Goal: Information Seeking & Learning: Compare options

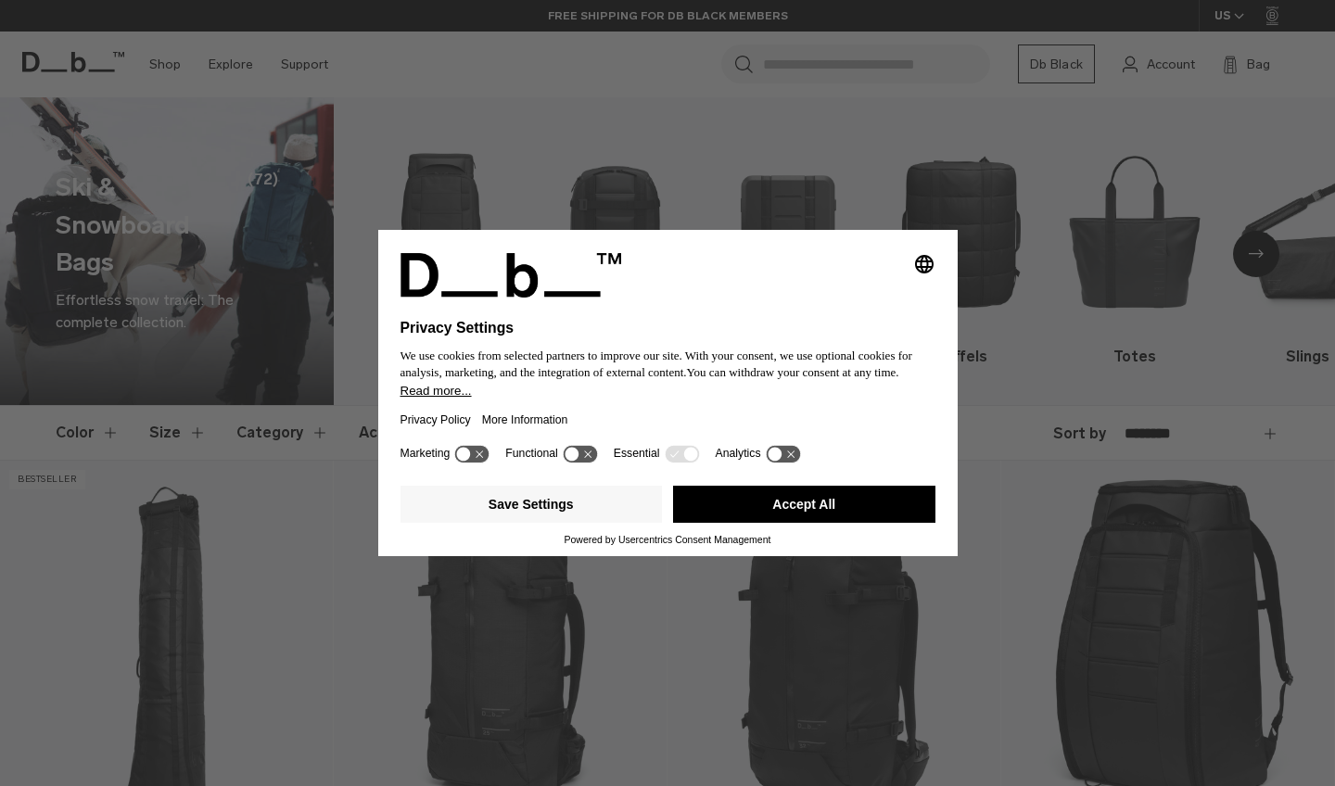
click at [1103, 417] on div "Selecting an option will immediately change the language Privacy Settings We us…" at bounding box center [667, 393] width 1335 height 786
click at [804, 517] on button "Accept All" at bounding box center [804, 504] width 262 height 37
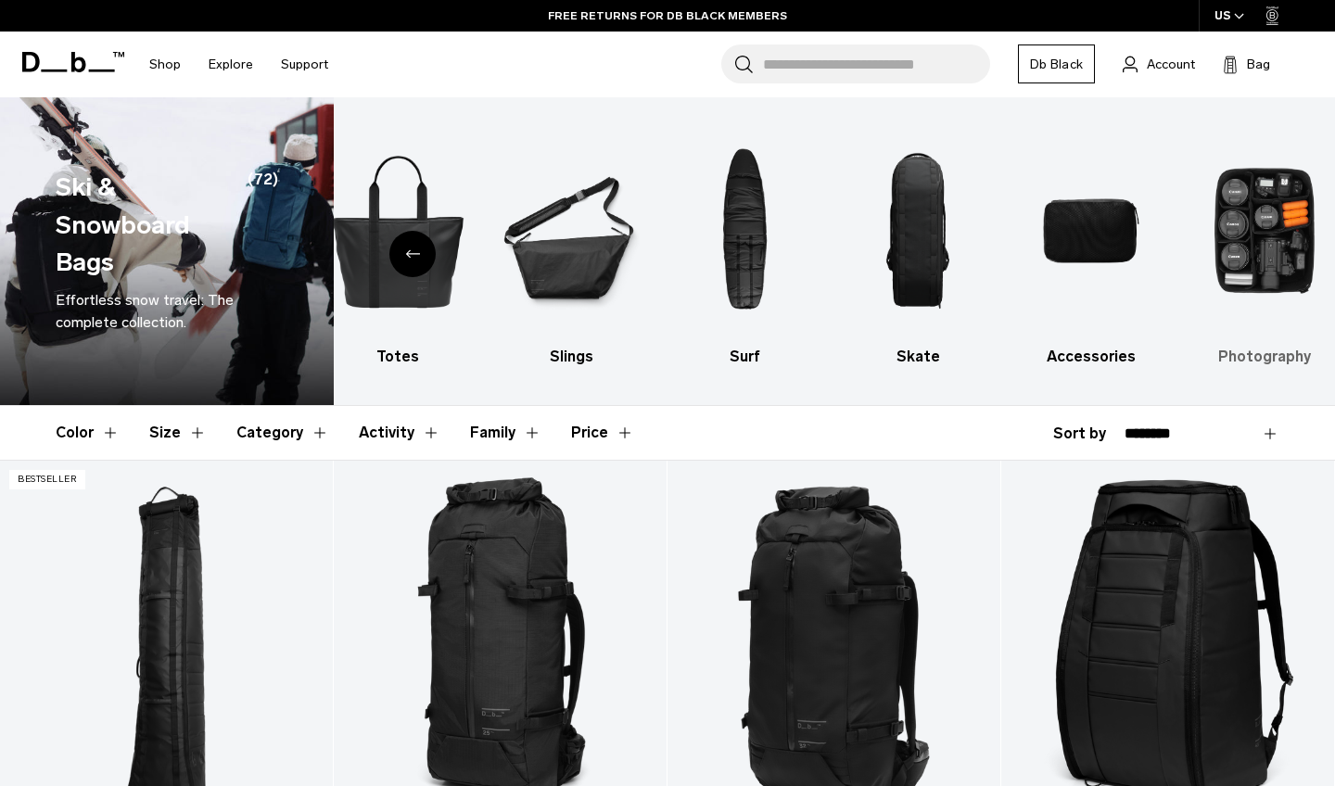
click at [1231, 322] on img "10 / 10" at bounding box center [1264, 230] width 141 height 211
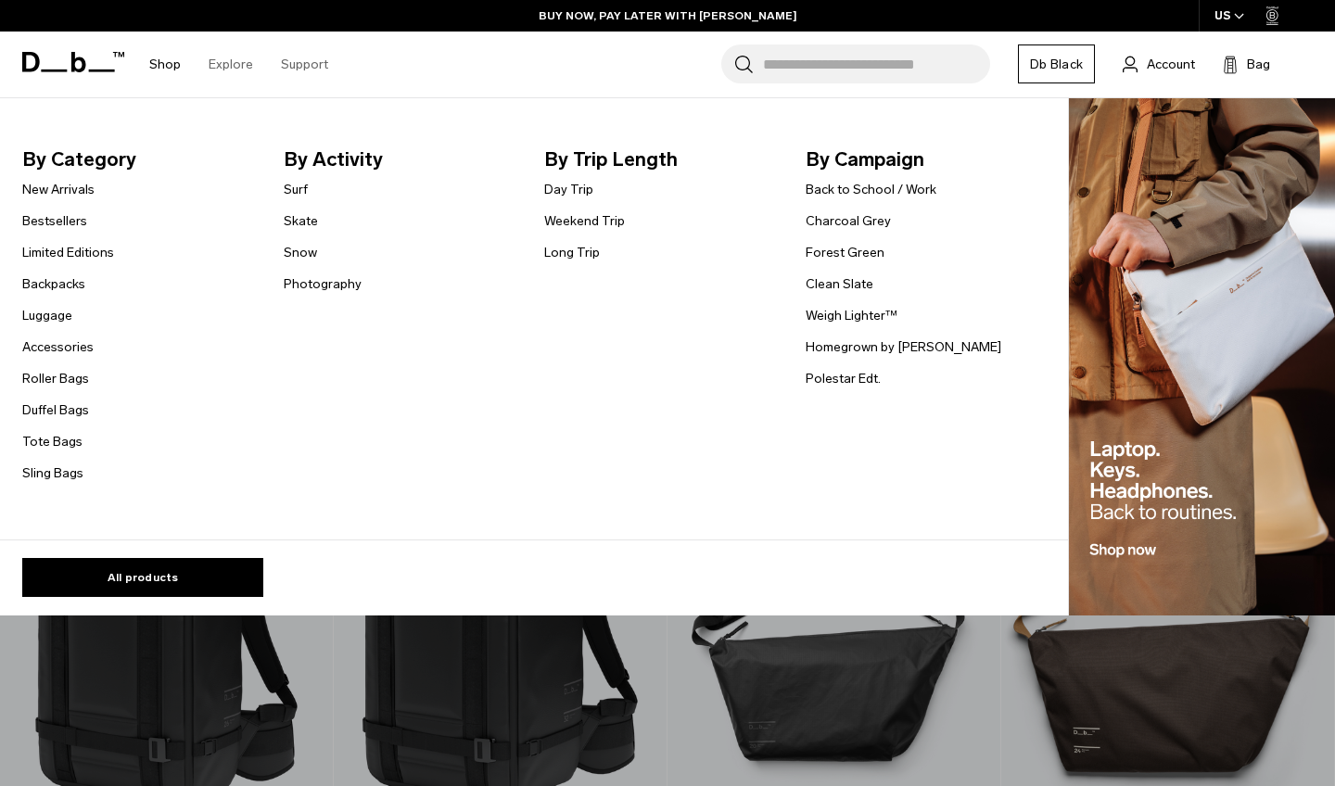
click at [166, 61] on link "Shop" at bounding box center [165, 65] width 32 height 66
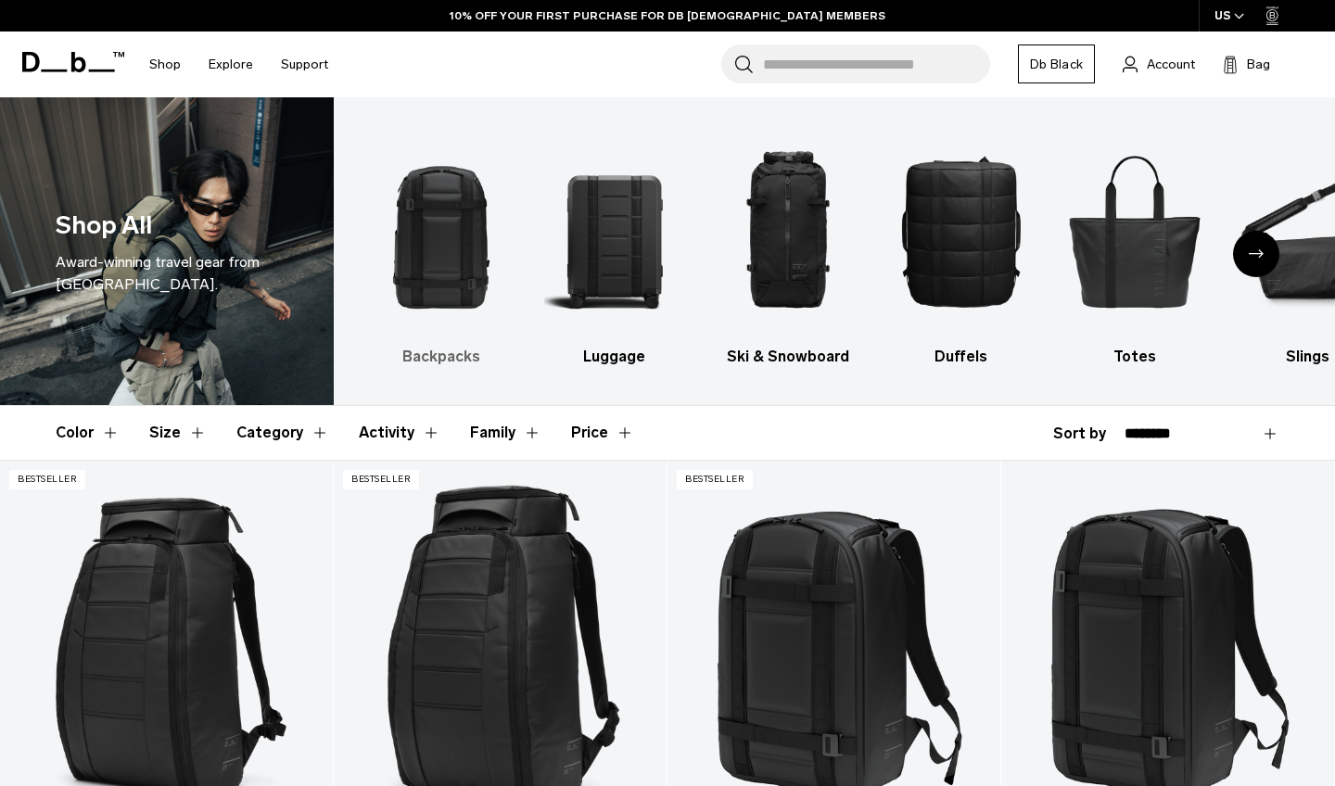
click at [436, 254] on img "1 / 10" at bounding box center [441, 230] width 141 height 211
click at [464, 275] on img "1 / 10" at bounding box center [441, 230] width 141 height 211
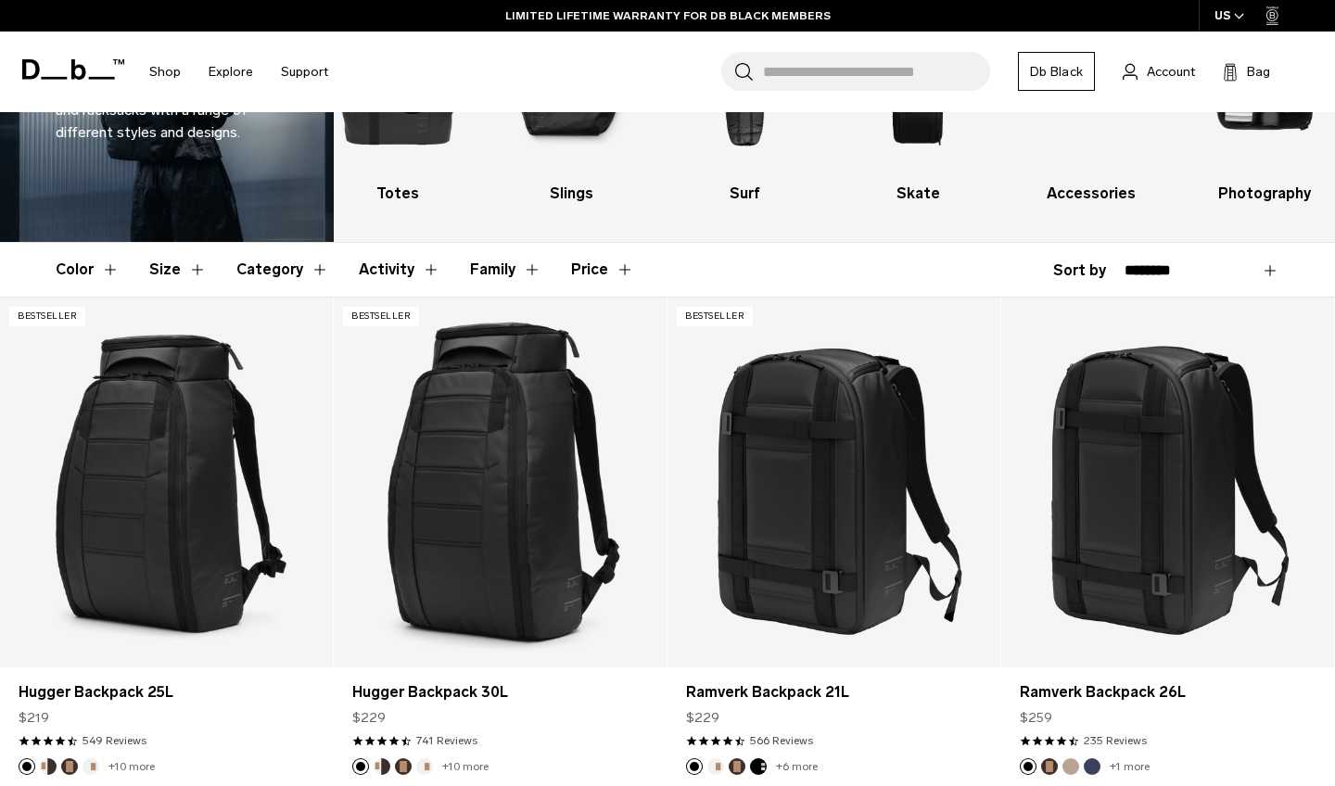
scroll to position [177, 0]
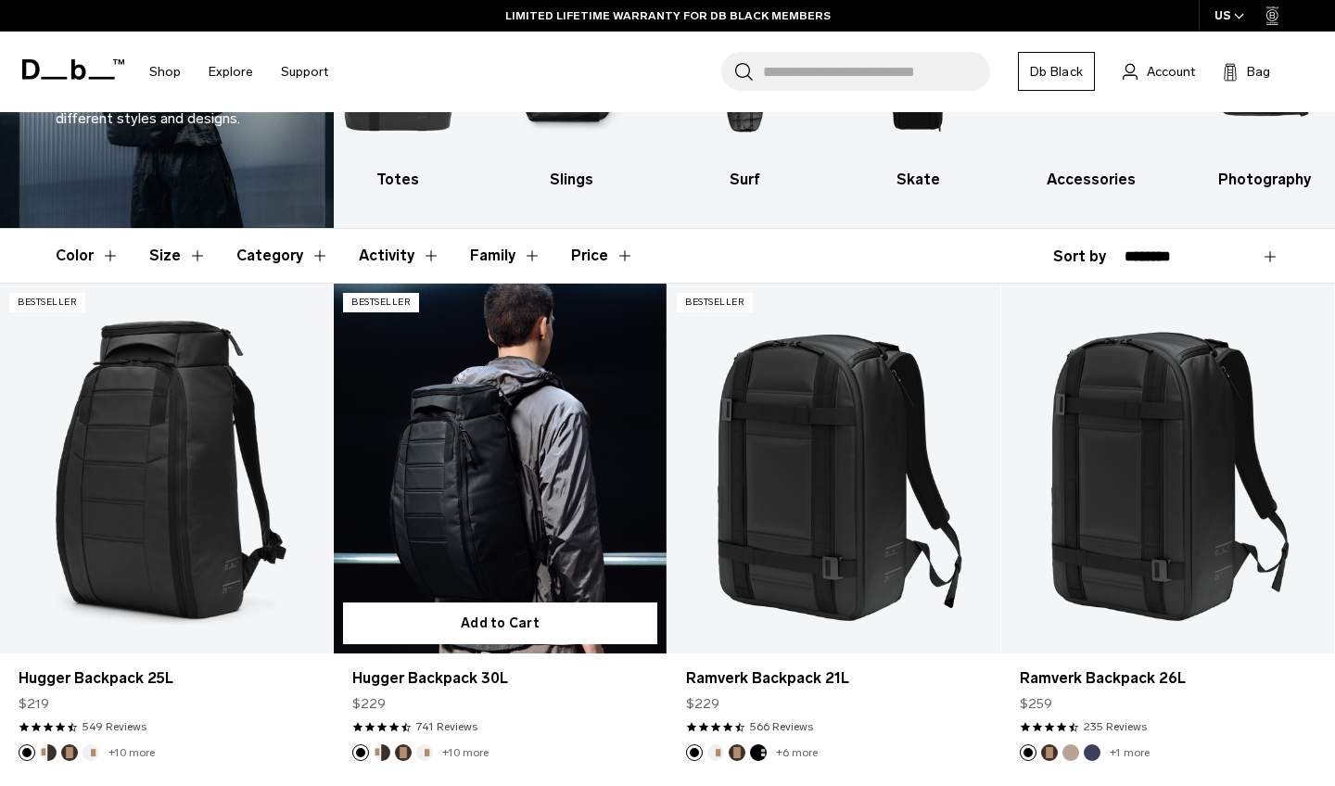
click at [437, 478] on link "Hugger Backpack 30L" at bounding box center [500, 469] width 333 height 370
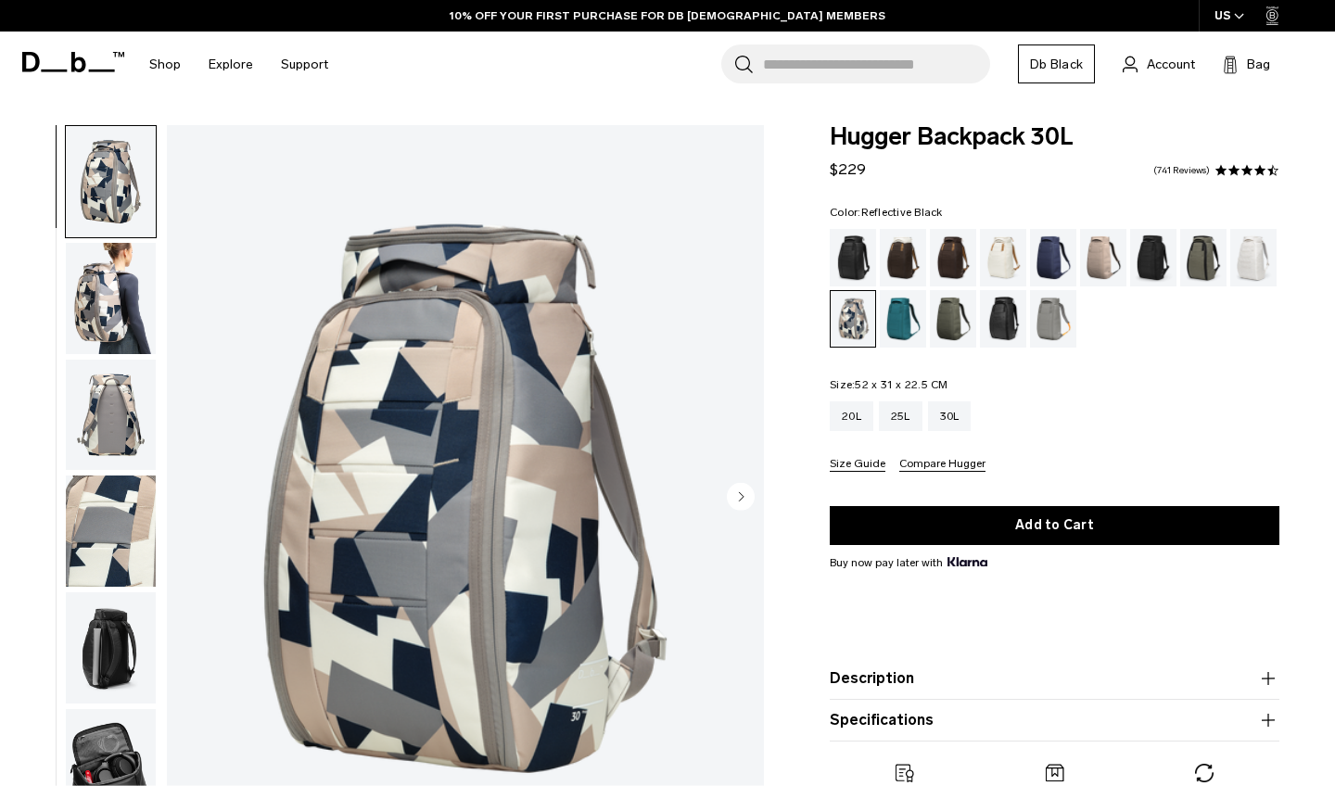
click at [993, 315] on div "Reflective Black" at bounding box center [1003, 318] width 47 height 57
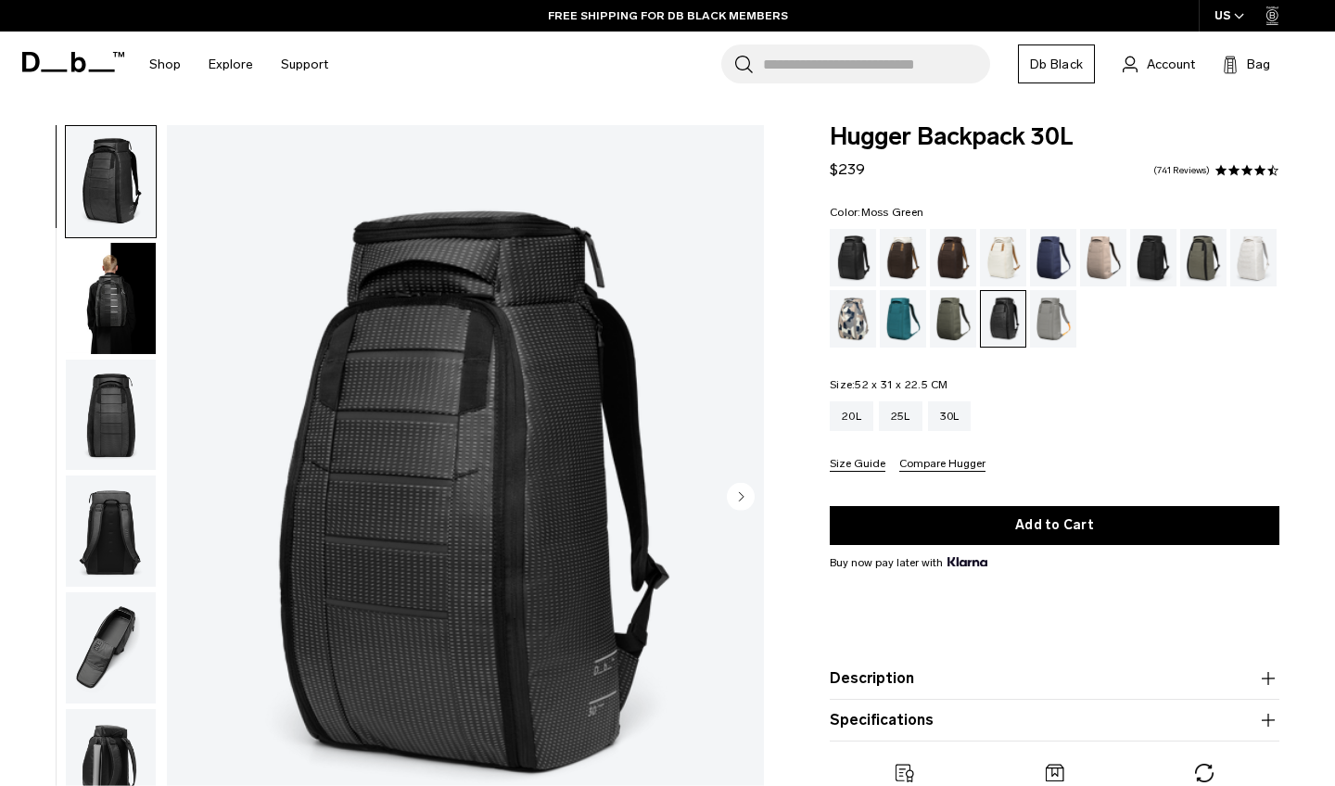
click at [939, 316] on div "Moss Green" at bounding box center [953, 318] width 47 height 57
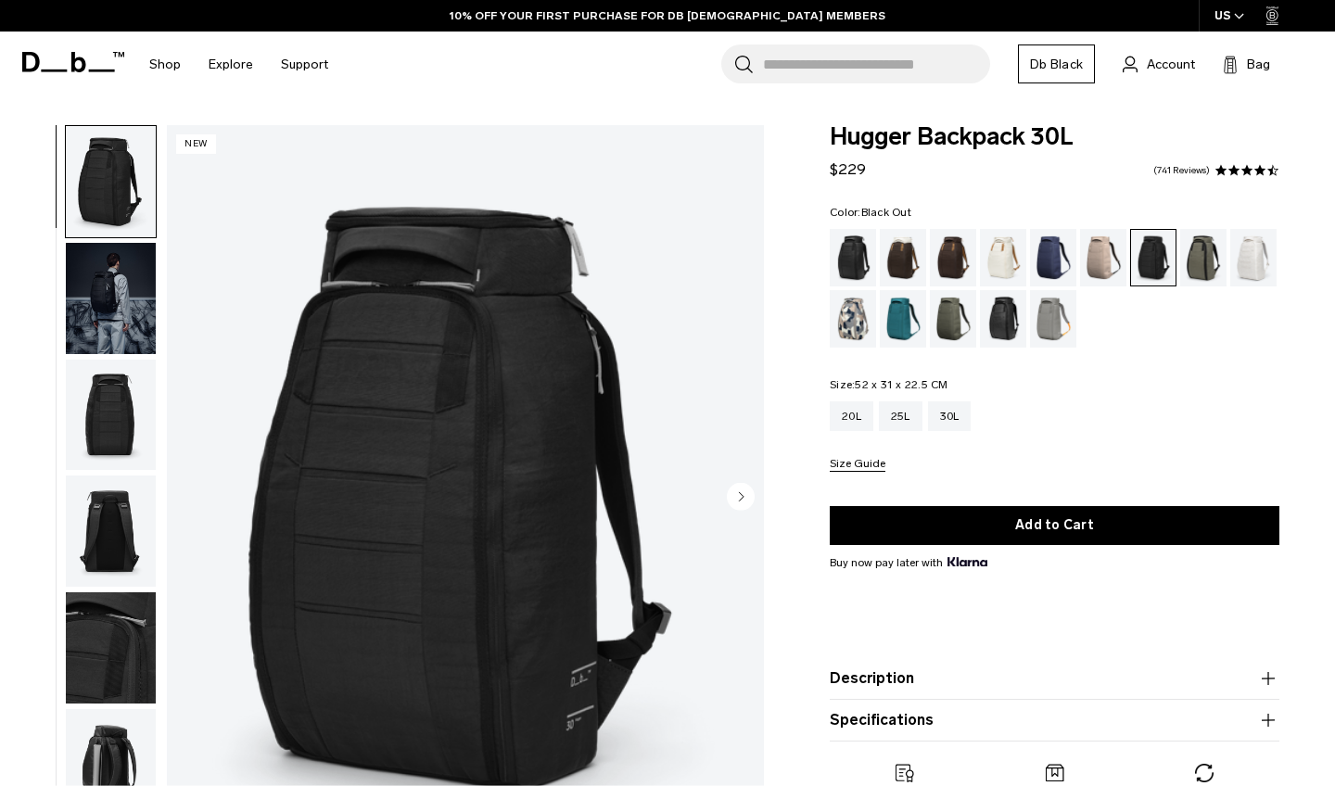
click at [847, 251] on div "Black Out" at bounding box center [853, 257] width 47 height 57
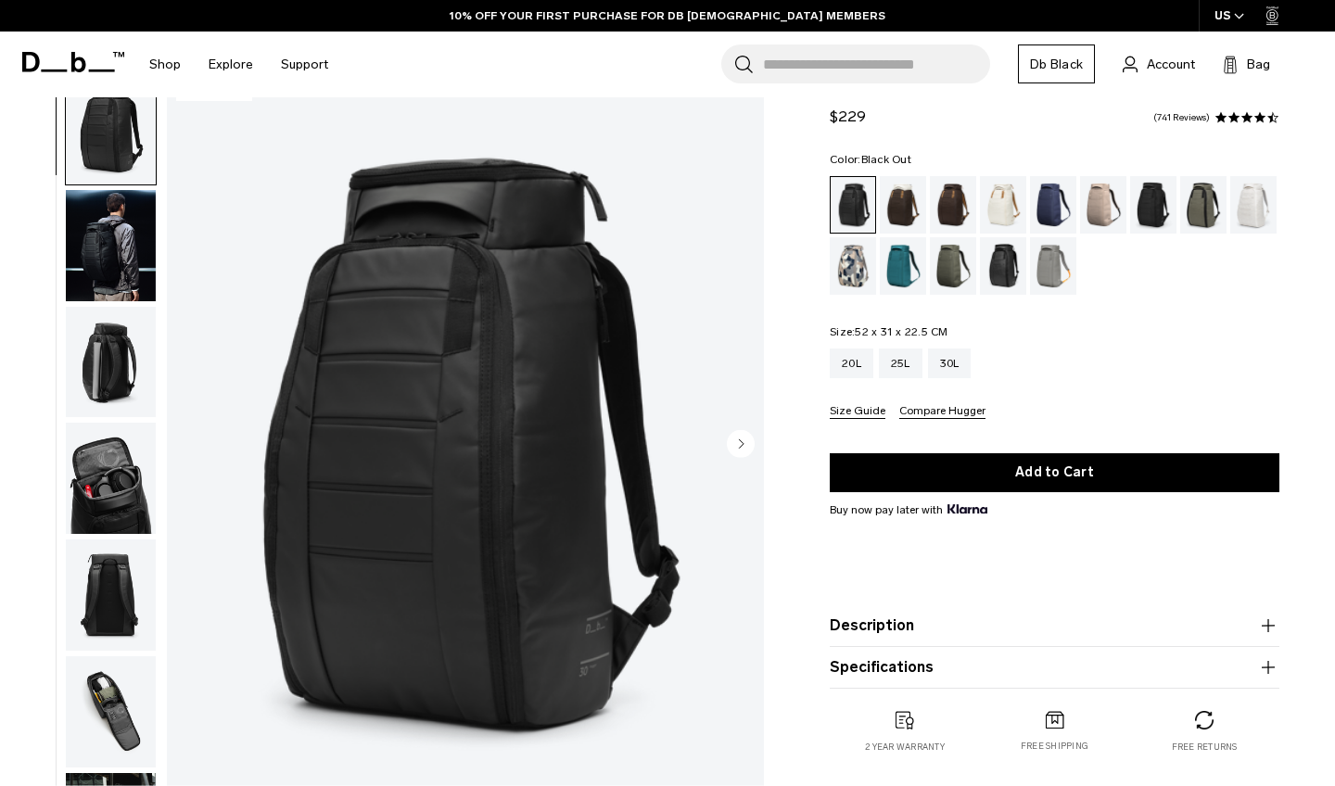
click at [115, 281] on img "button" at bounding box center [111, 245] width 90 height 111
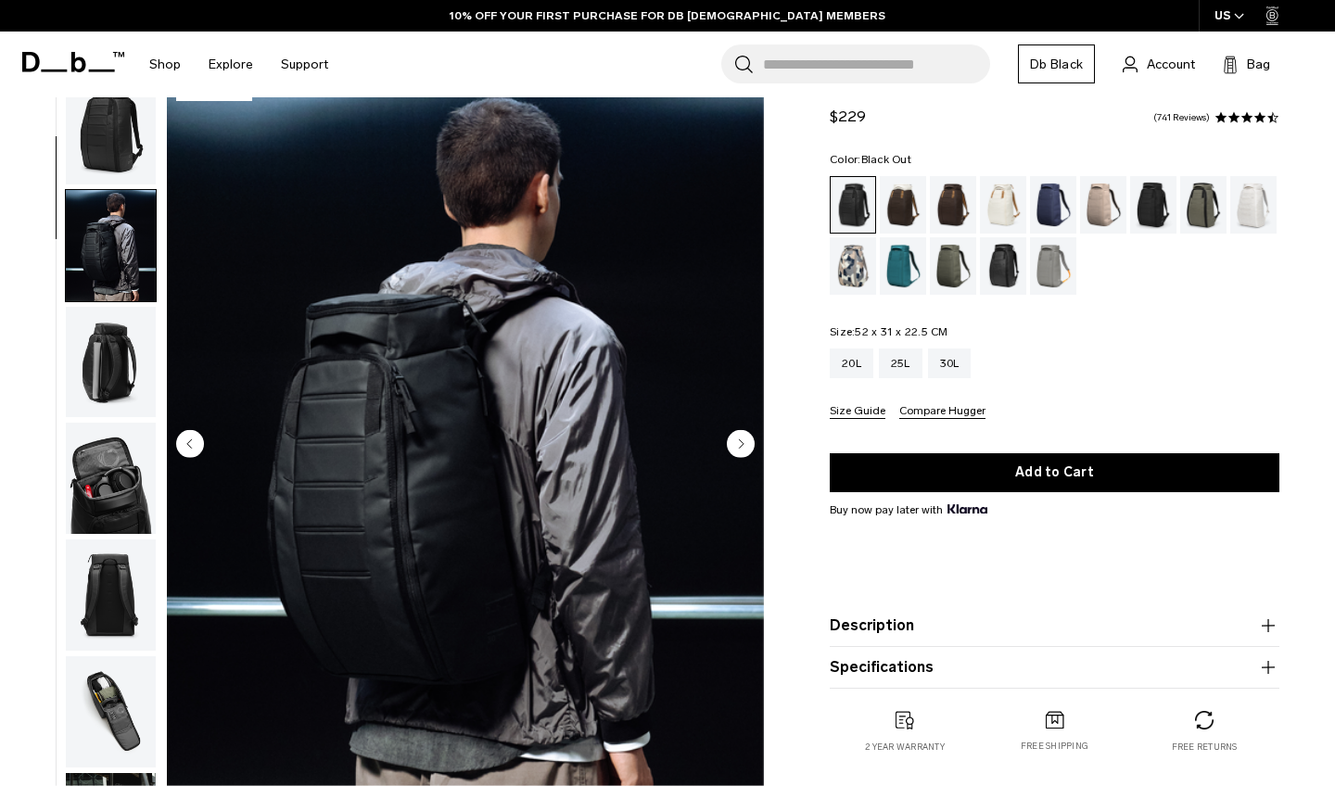
scroll to position [118, 0]
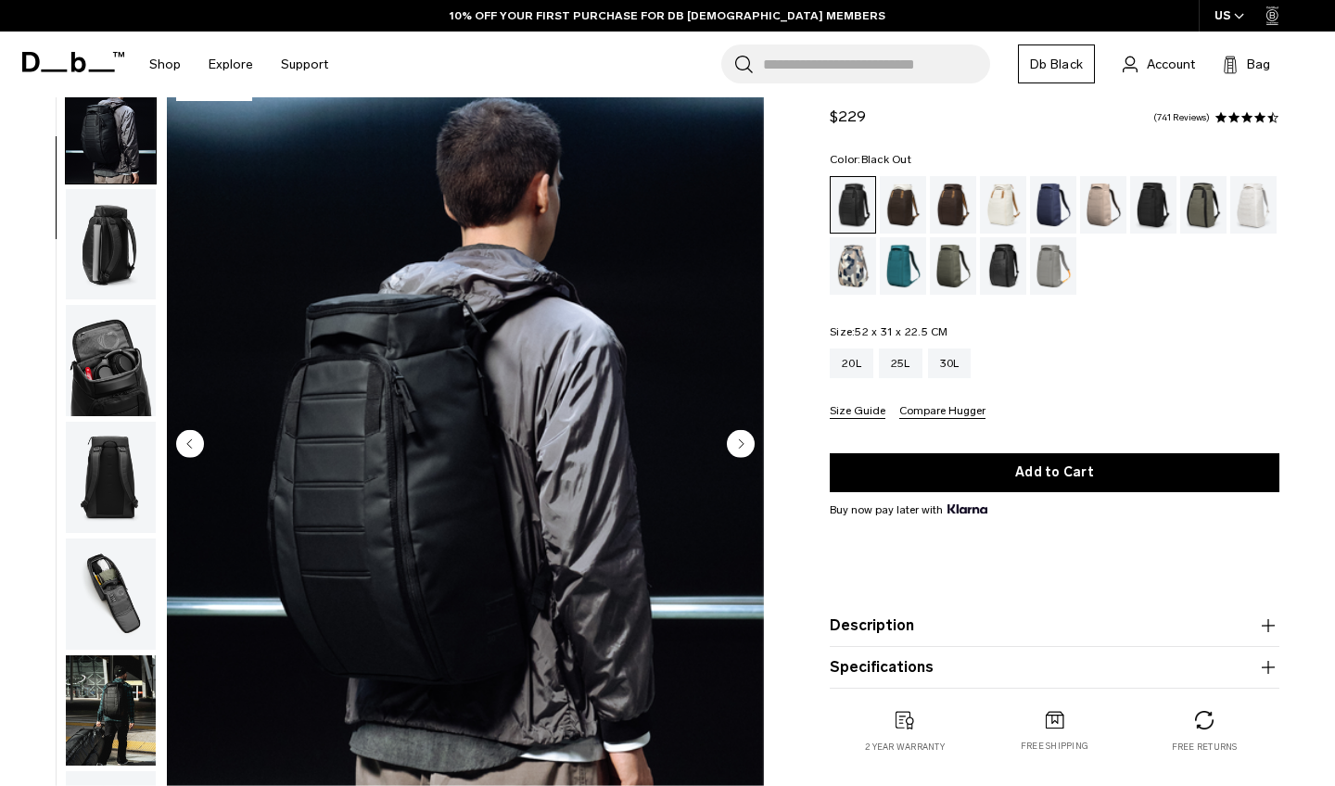
click at [124, 260] on img "button" at bounding box center [111, 244] width 90 height 111
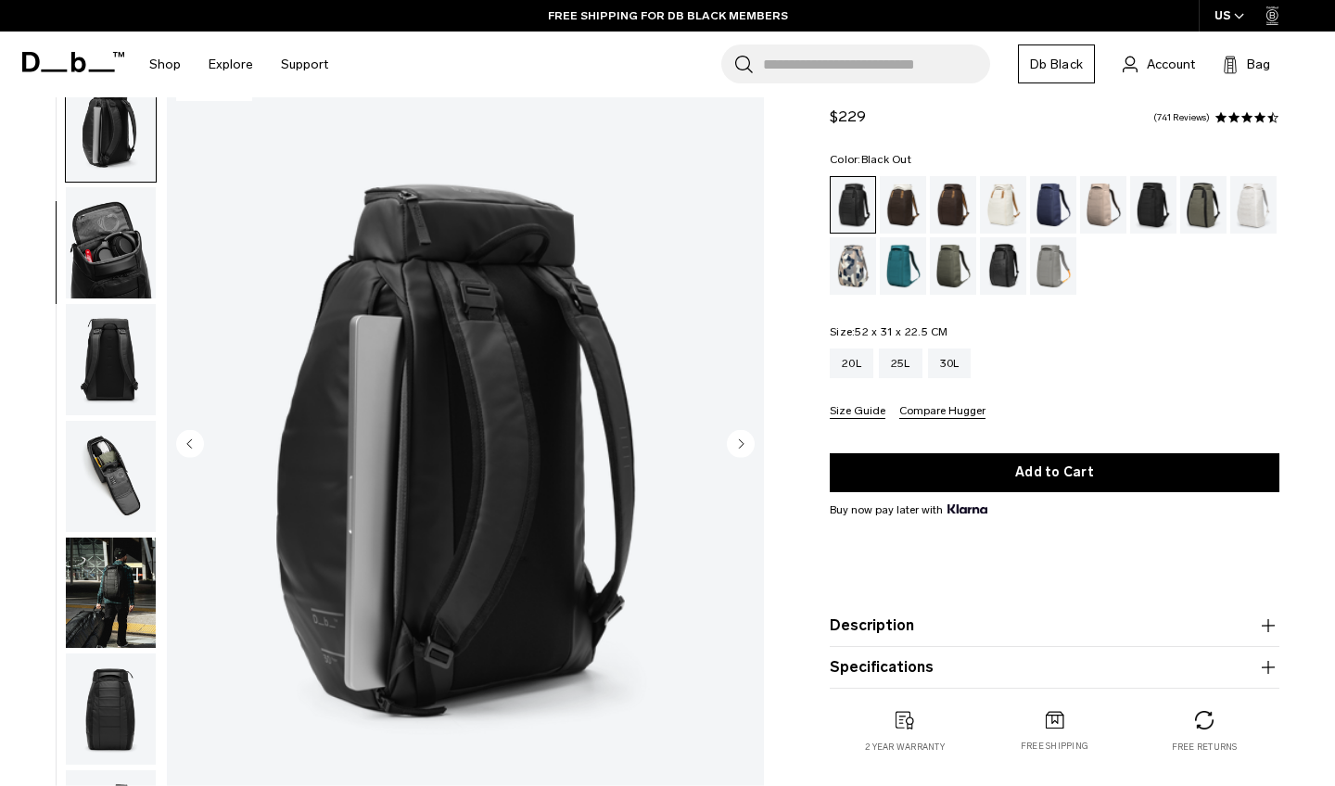
click at [124, 260] on img "button" at bounding box center [111, 242] width 90 height 111
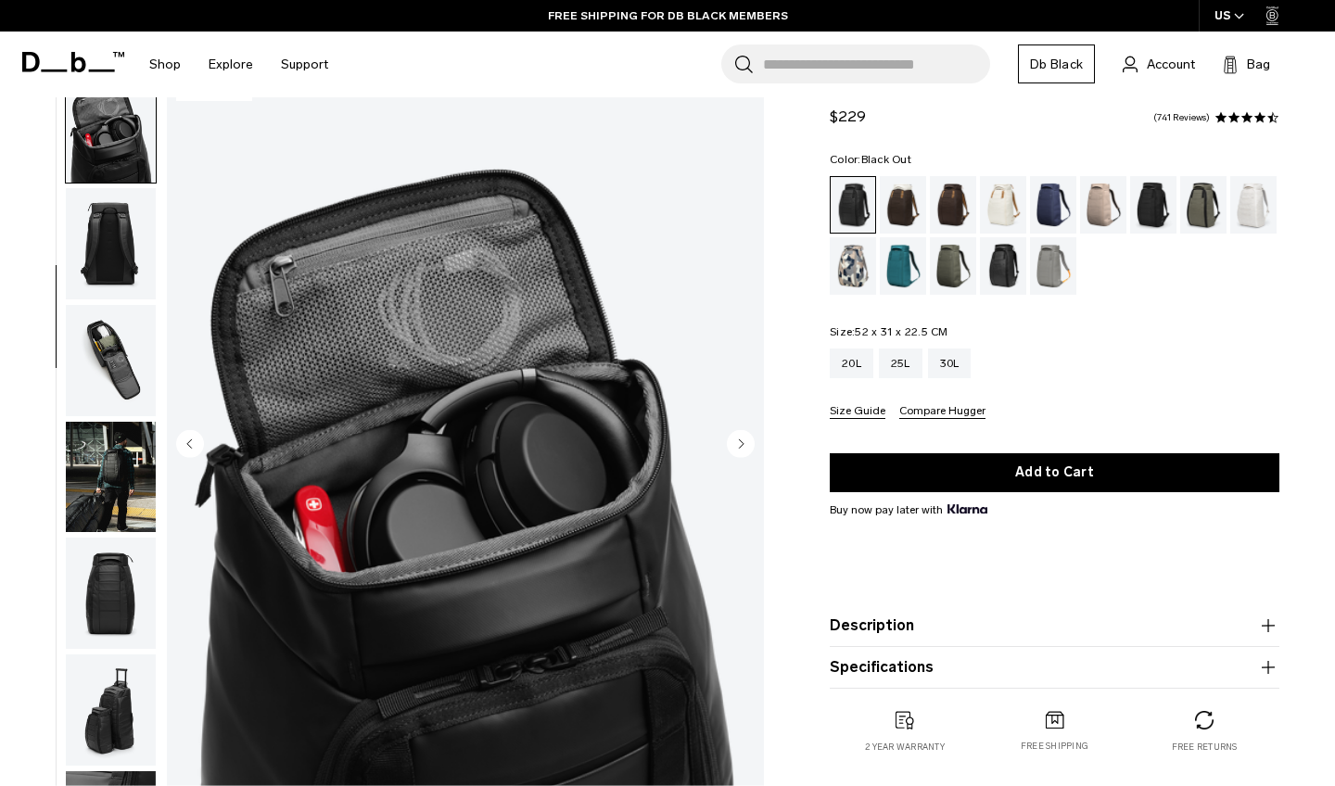
scroll to position [353, 0]
click at [124, 238] on img "button" at bounding box center [111, 241] width 90 height 111
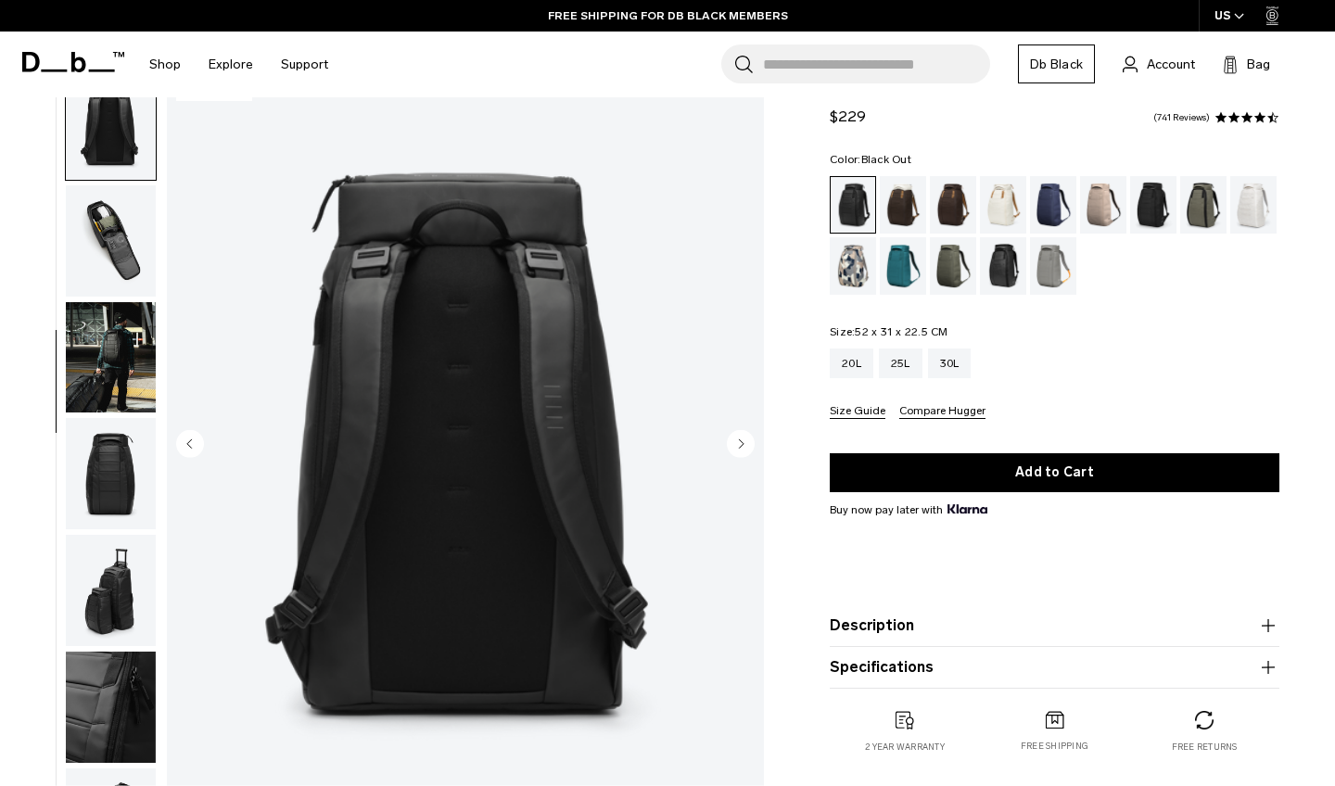
click at [124, 238] on img "button" at bounding box center [111, 240] width 90 height 111
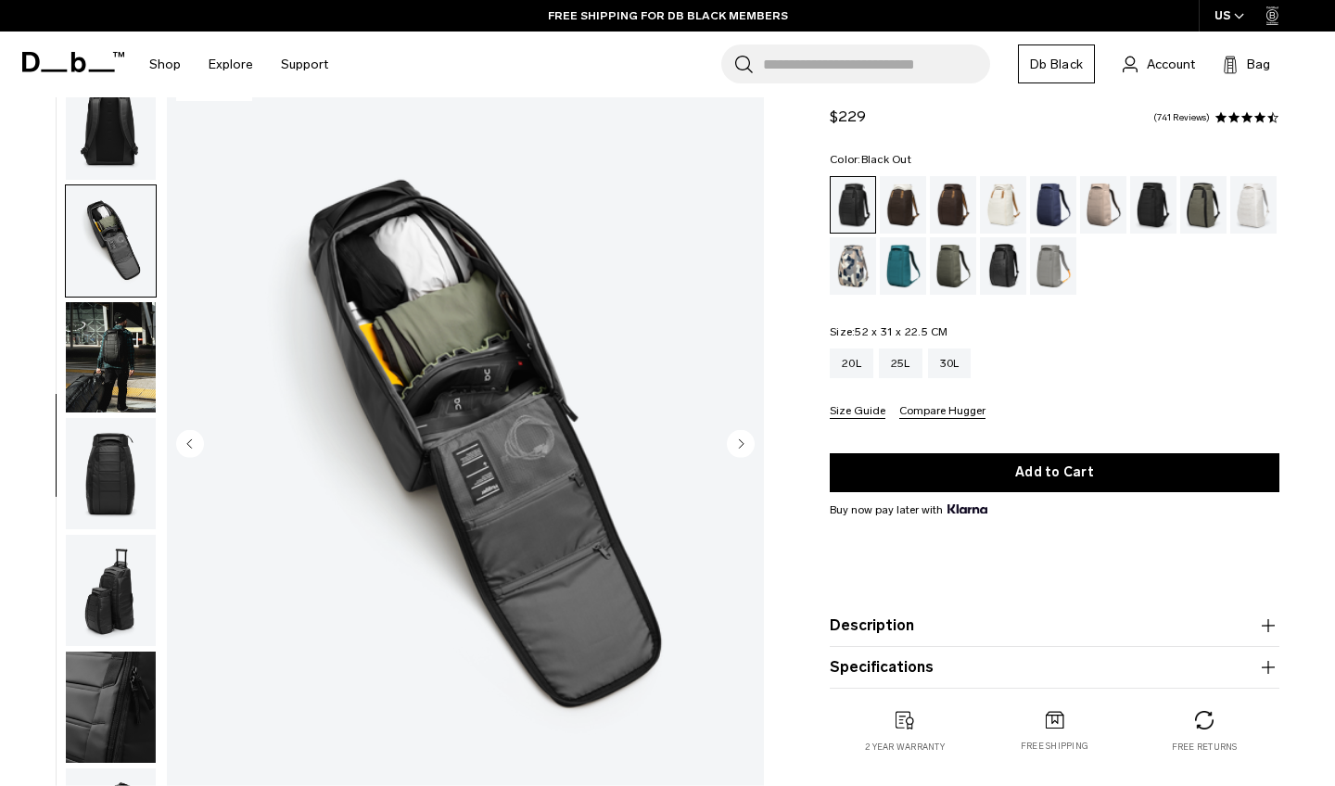
scroll to position [545, 0]
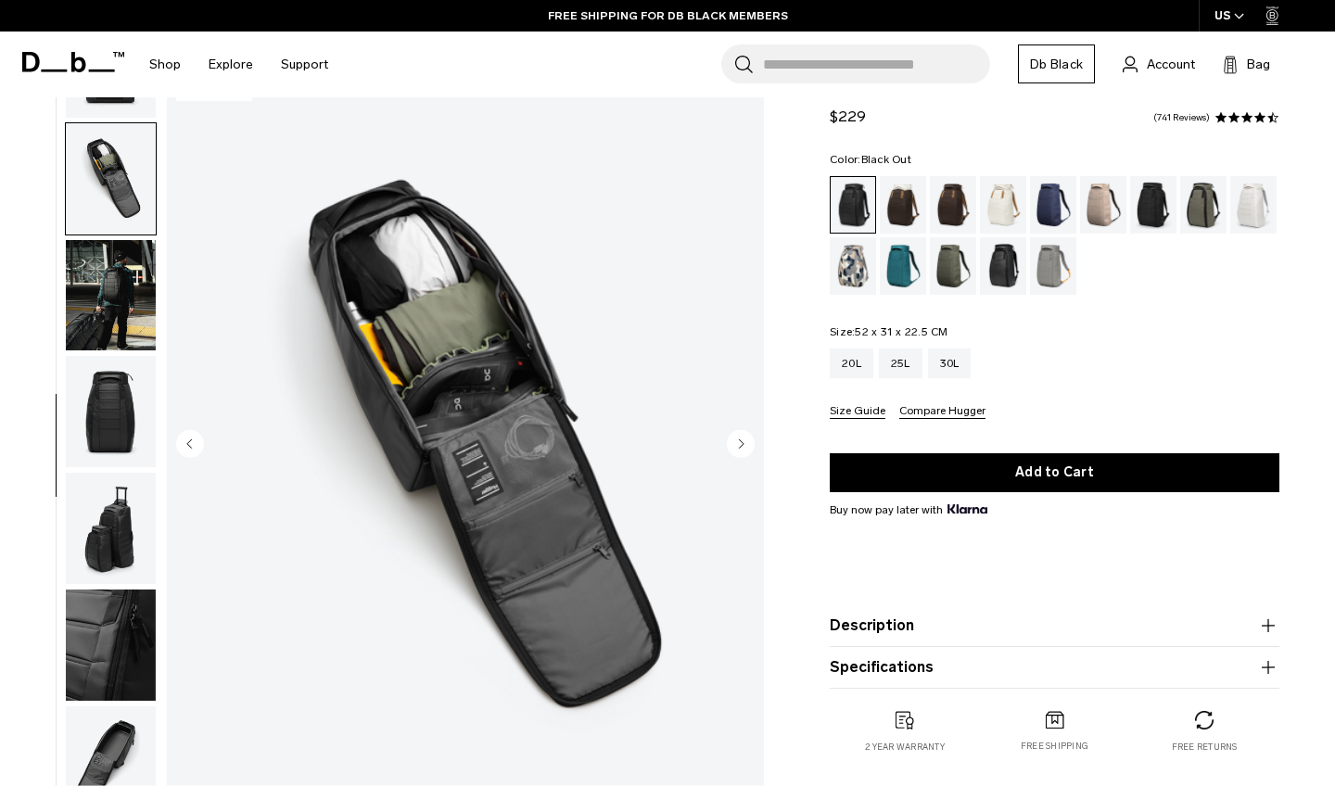
click at [132, 298] on img "button" at bounding box center [111, 295] width 90 height 111
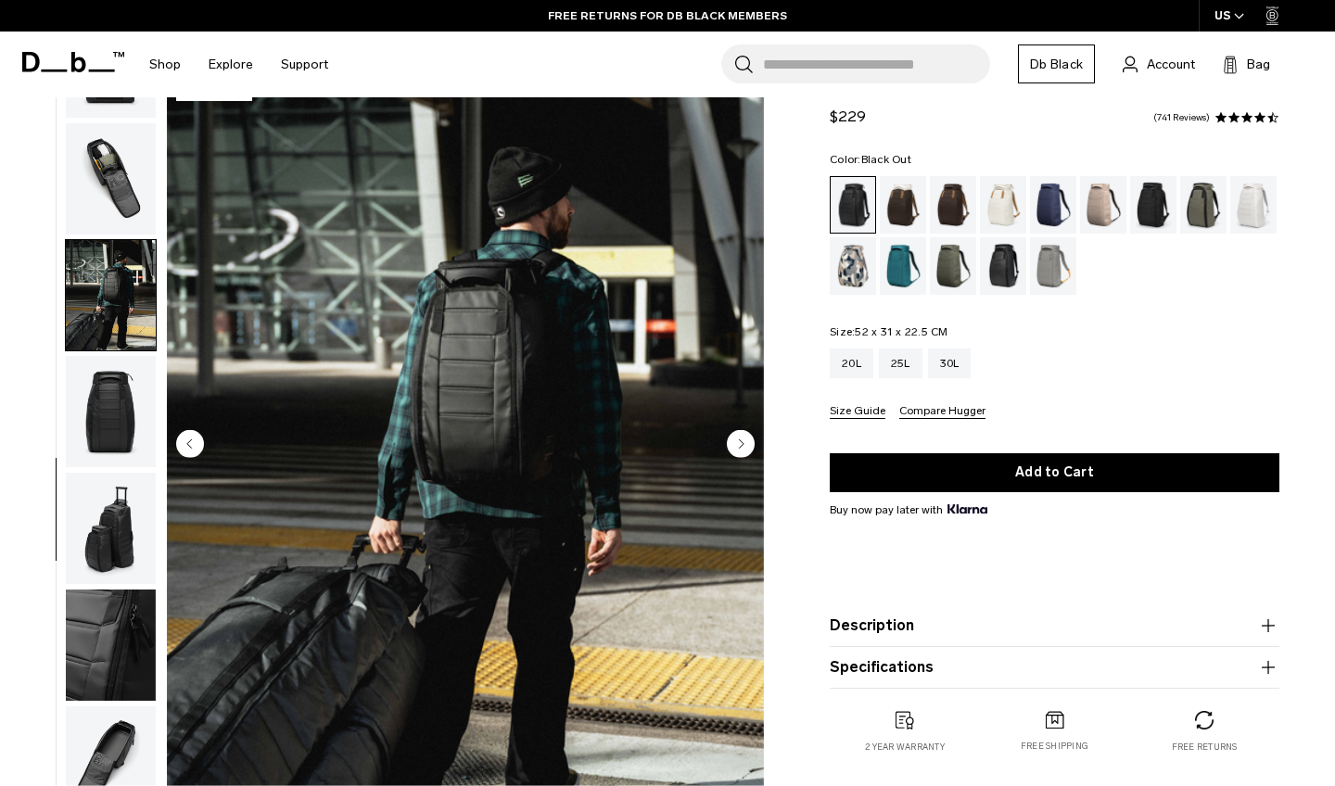
click at [115, 404] on img "button" at bounding box center [111, 411] width 90 height 111
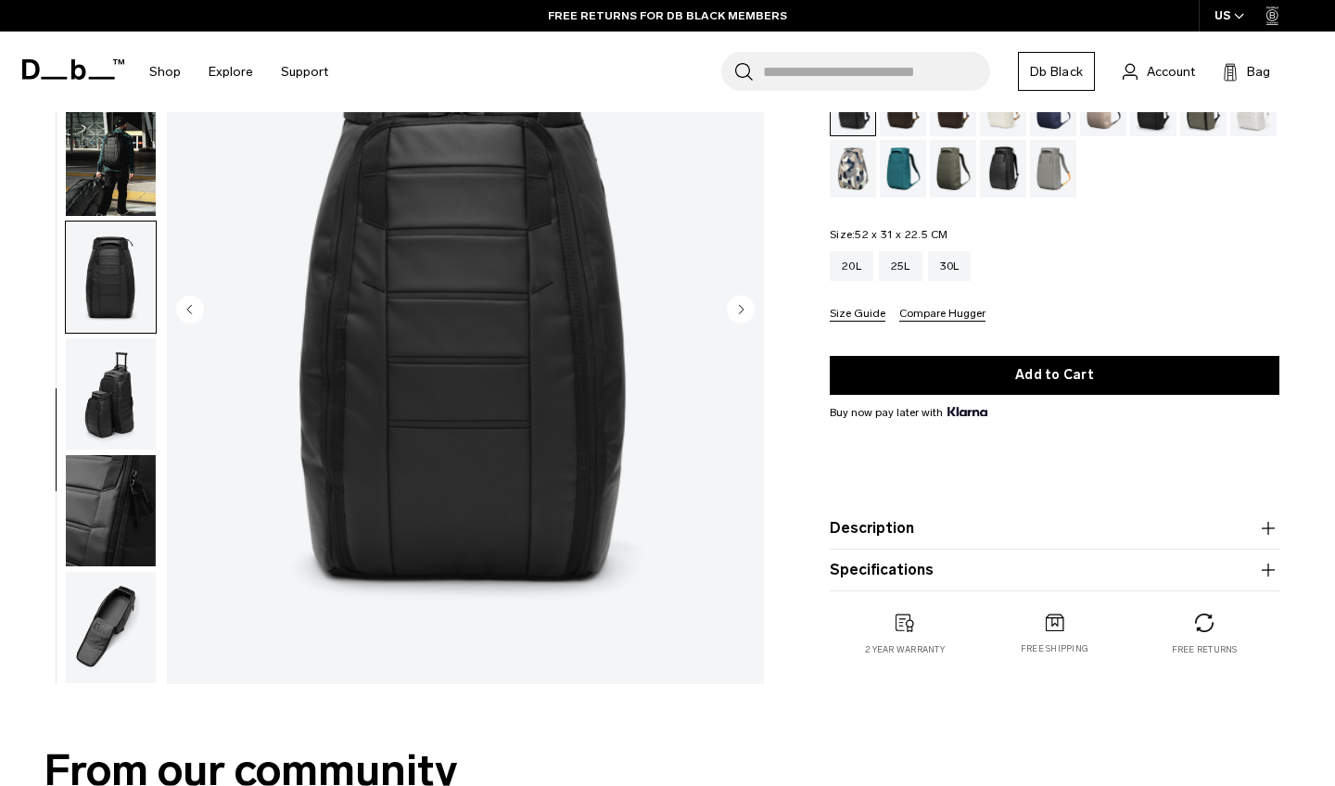
scroll to position [196, 0]
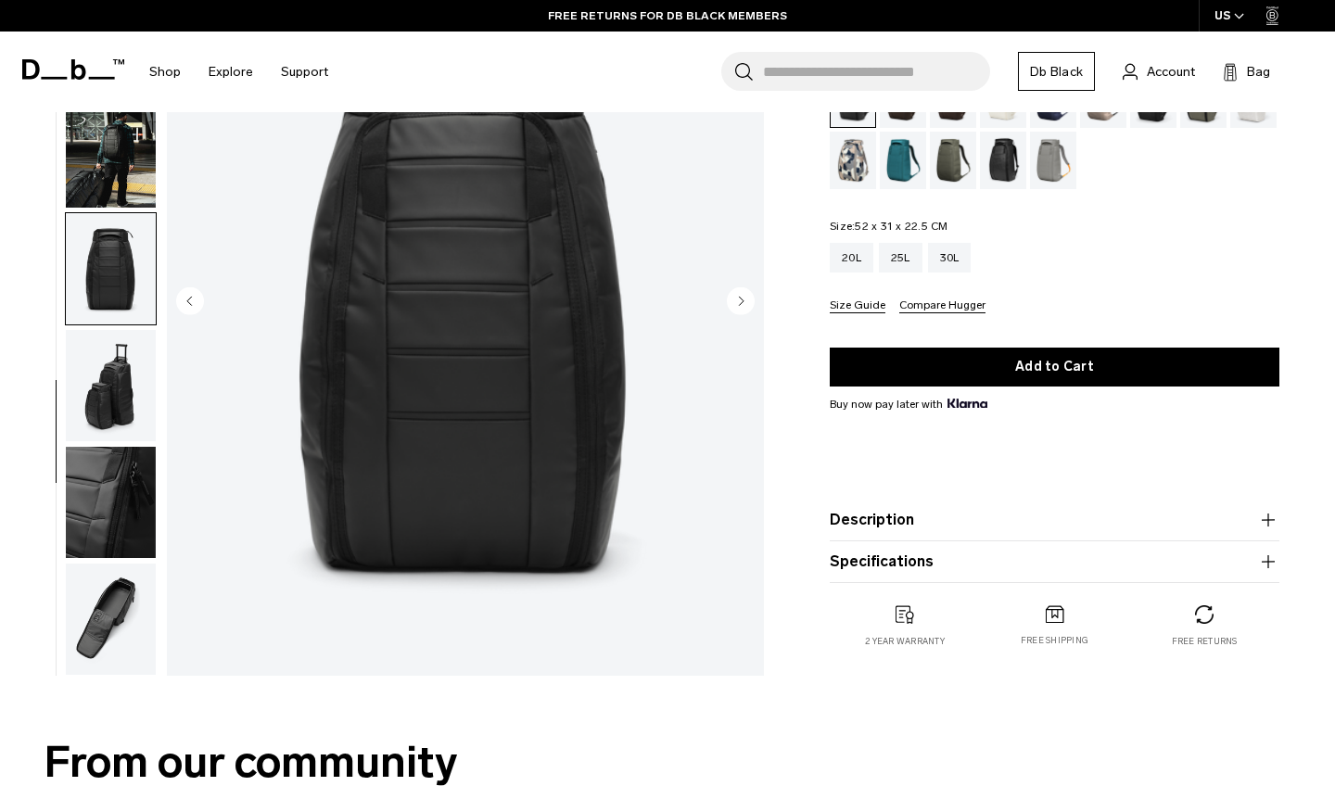
click at [115, 404] on img "button" at bounding box center [111, 385] width 90 height 111
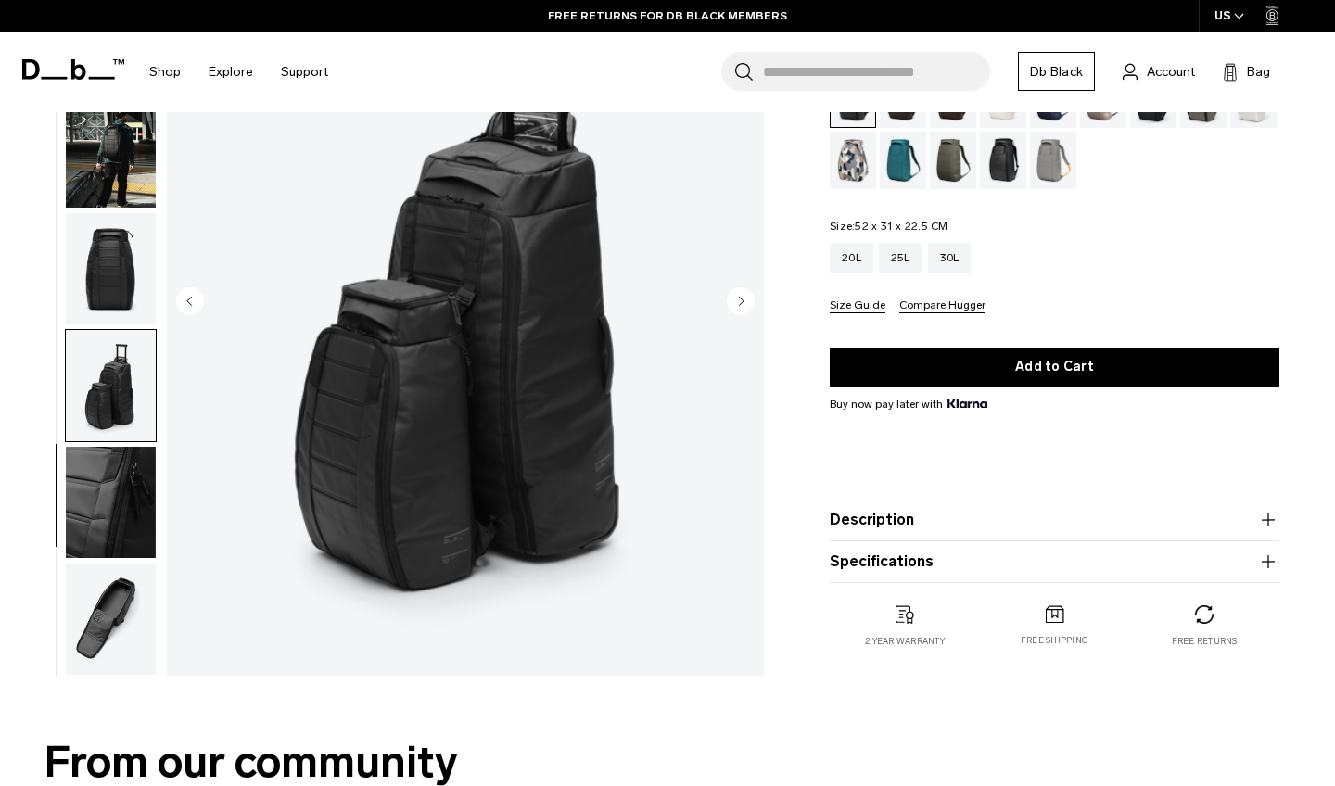
click at [96, 508] on img "button" at bounding box center [111, 502] width 90 height 111
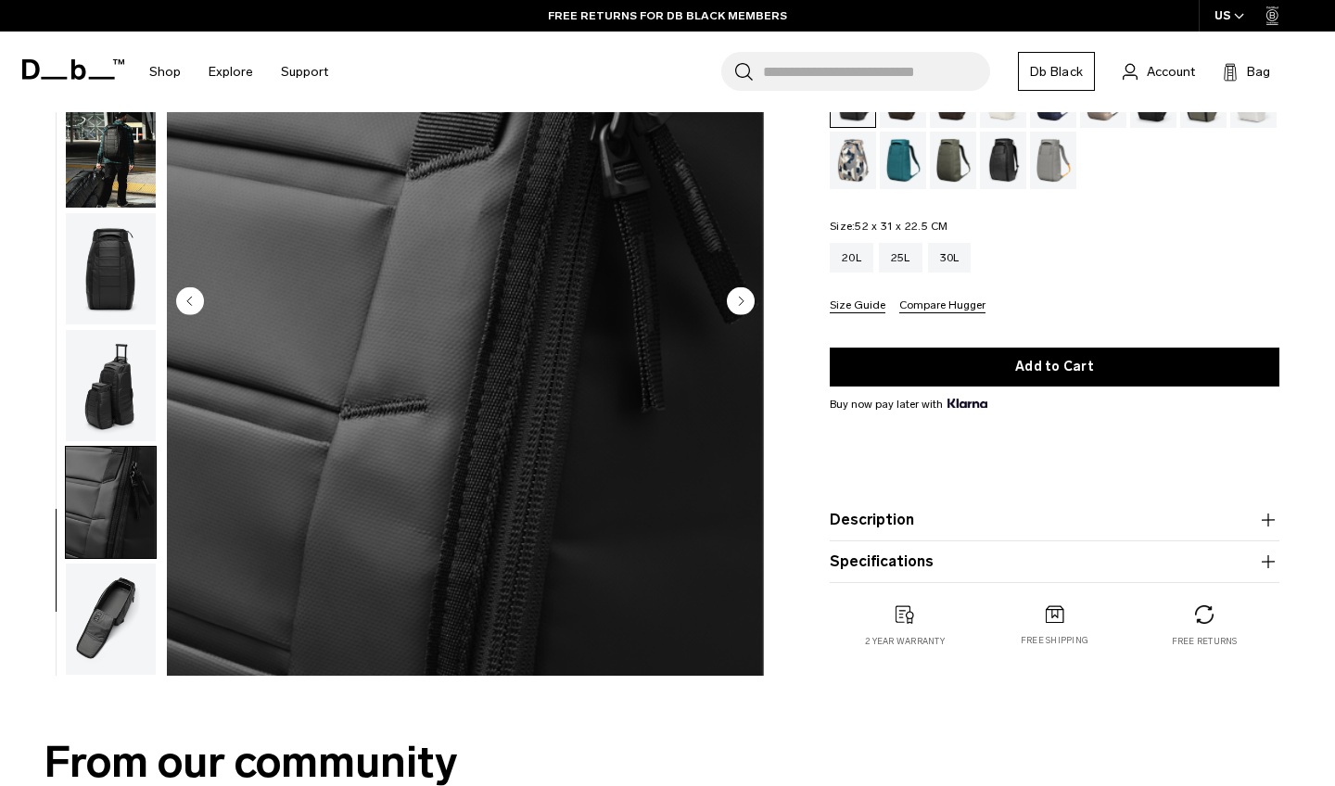
click at [104, 608] on img "button" at bounding box center [111, 619] width 90 height 111
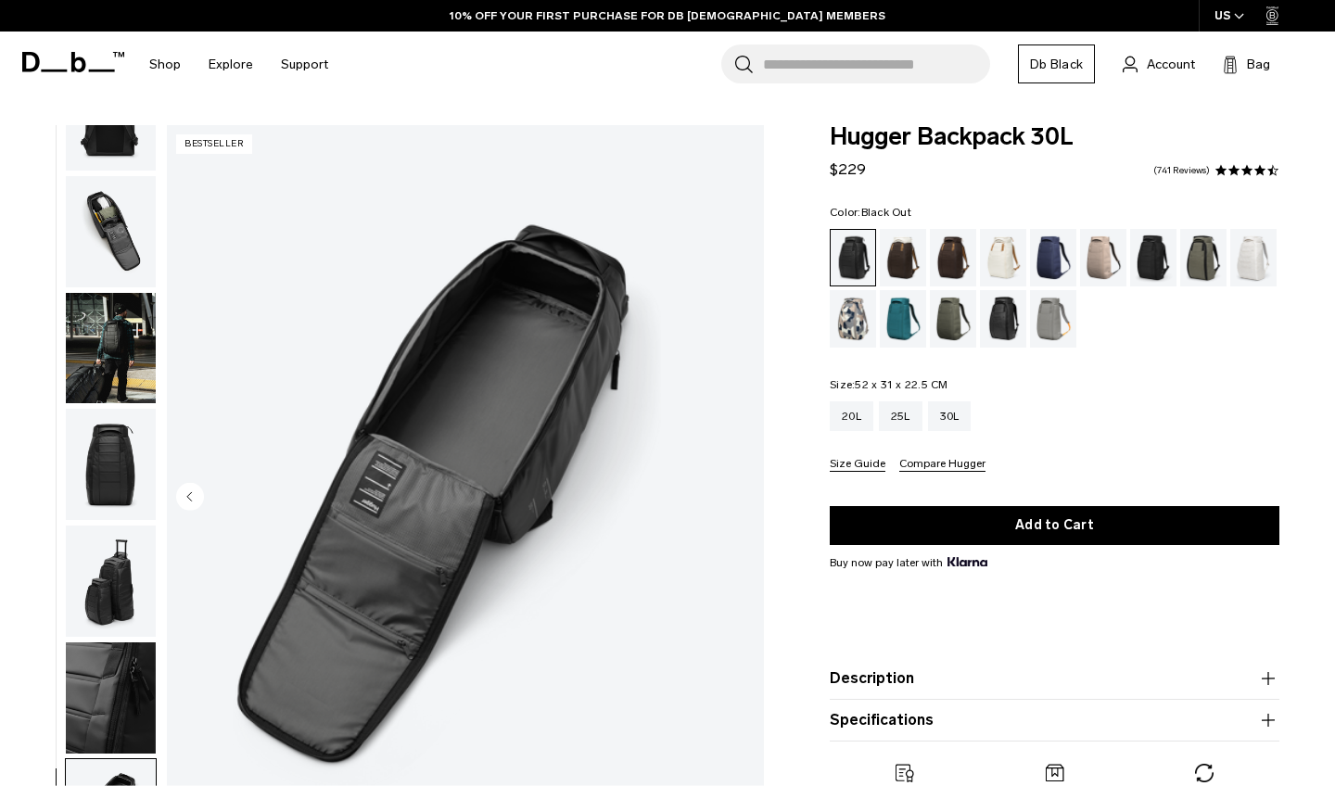
scroll to position [0, 0]
click at [124, 203] on img "button" at bounding box center [111, 231] width 90 height 111
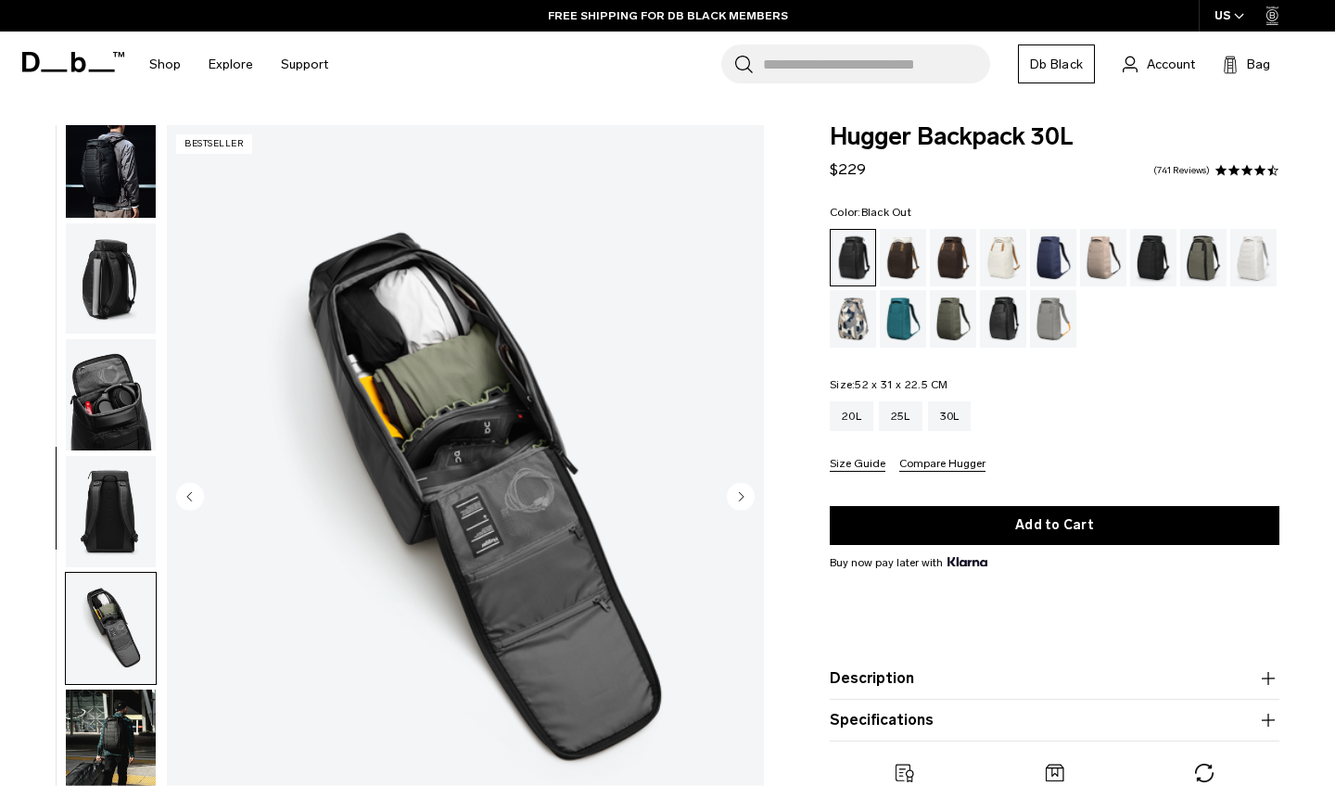
click at [85, 392] on img "button" at bounding box center [111, 394] width 90 height 111
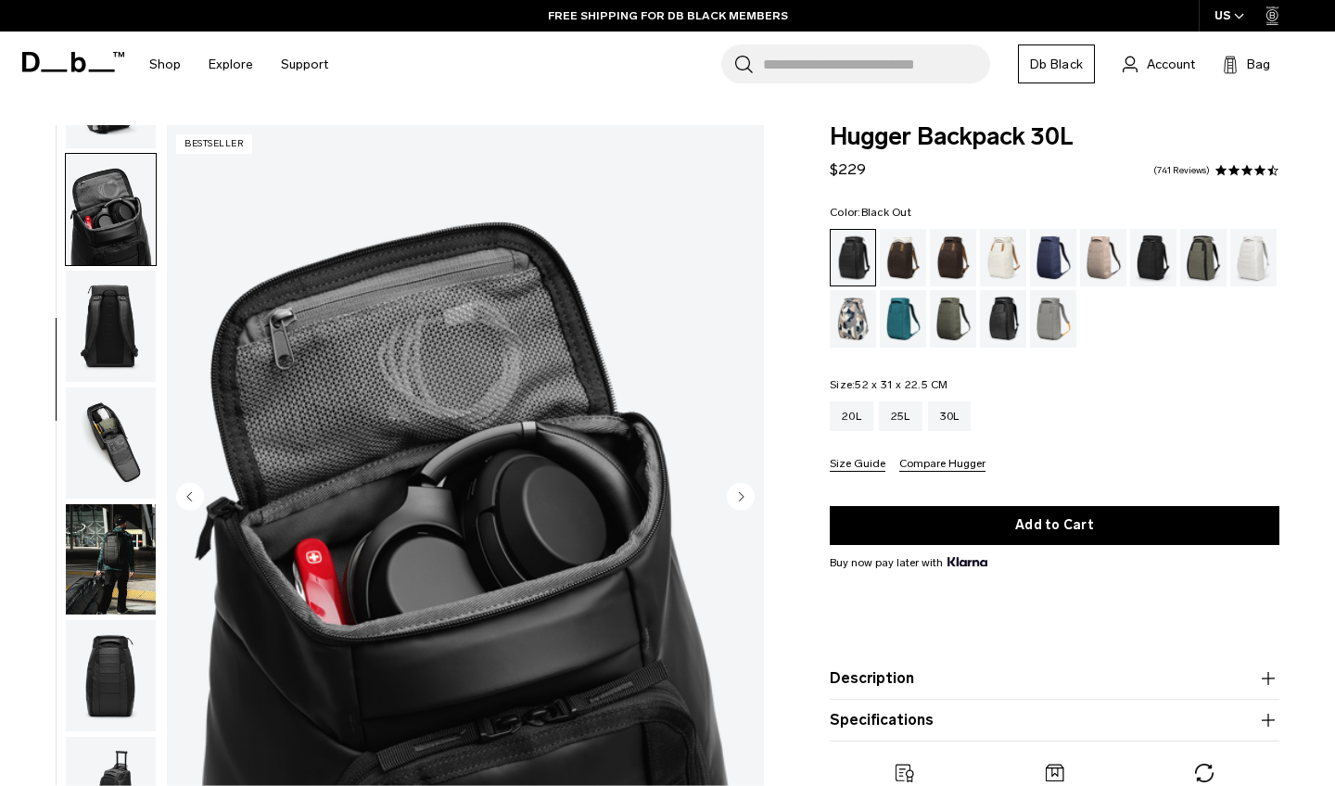
scroll to position [353, 0]
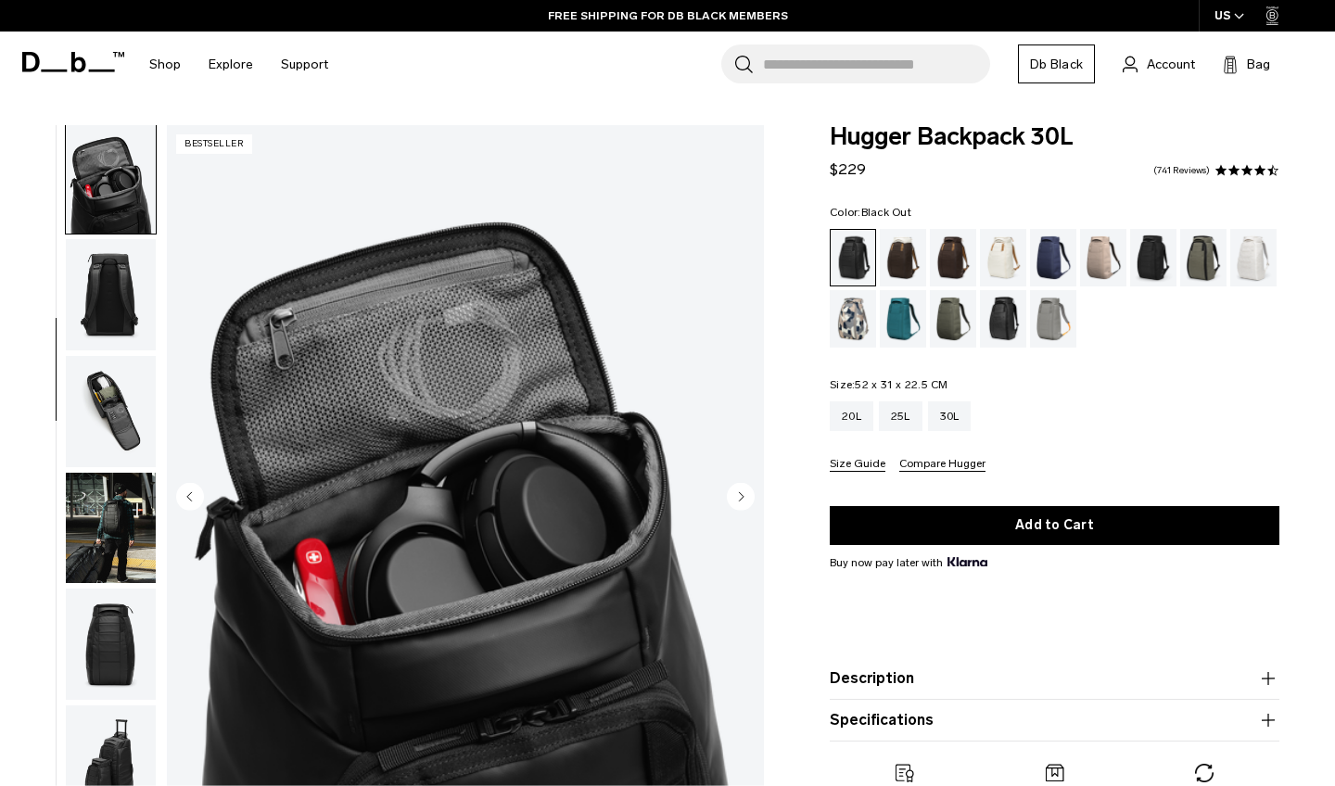
click at [122, 184] on img "button" at bounding box center [111, 177] width 90 height 111
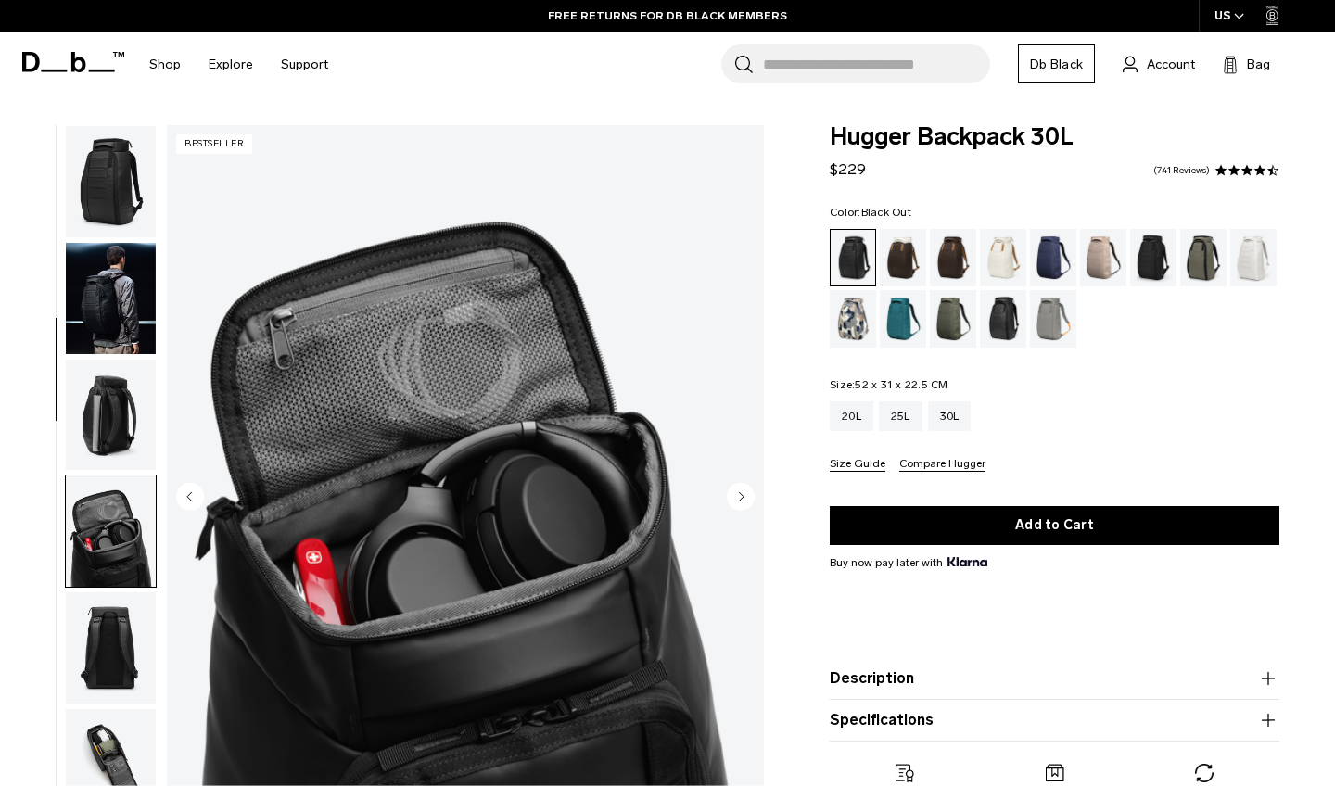
scroll to position [-1, 0]
click at [122, 183] on img "button" at bounding box center [111, 181] width 90 height 111
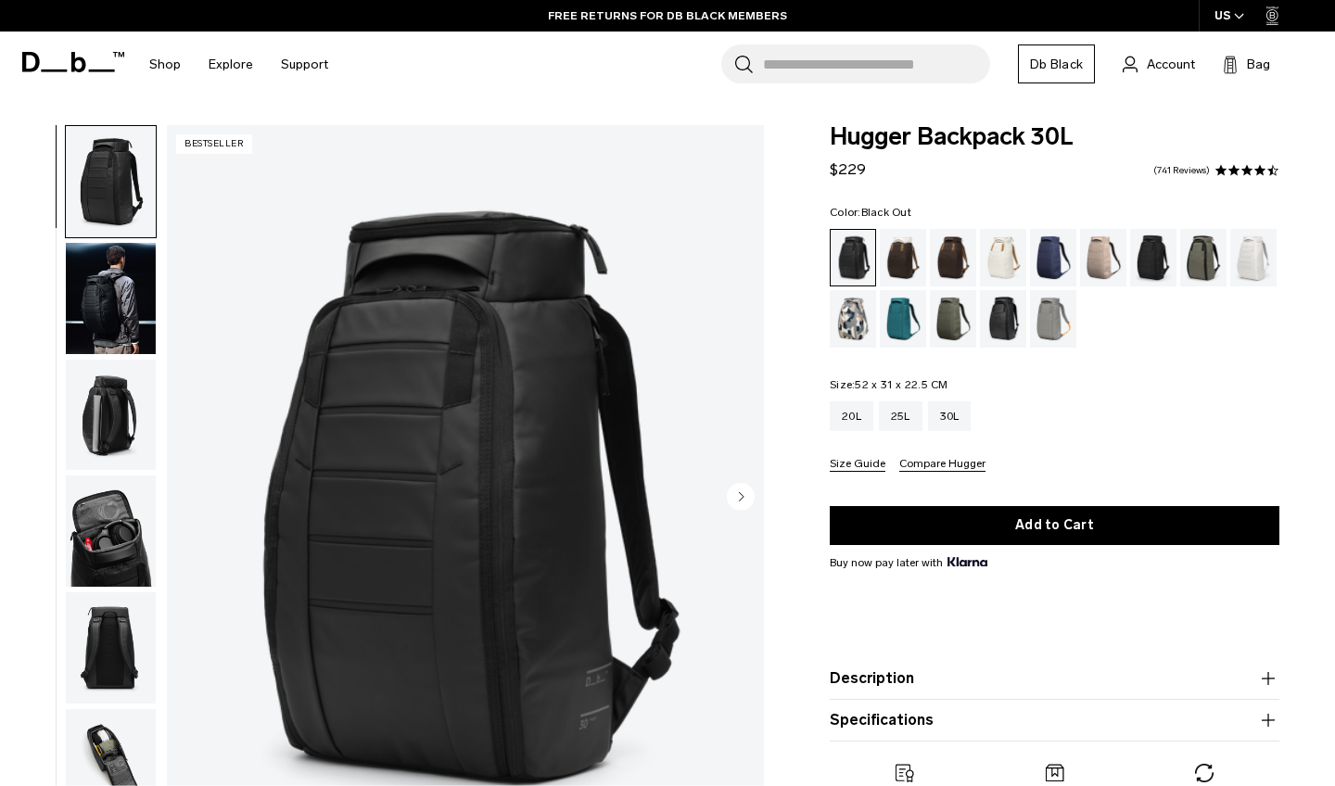
click at [116, 281] on img "button" at bounding box center [111, 298] width 90 height 111
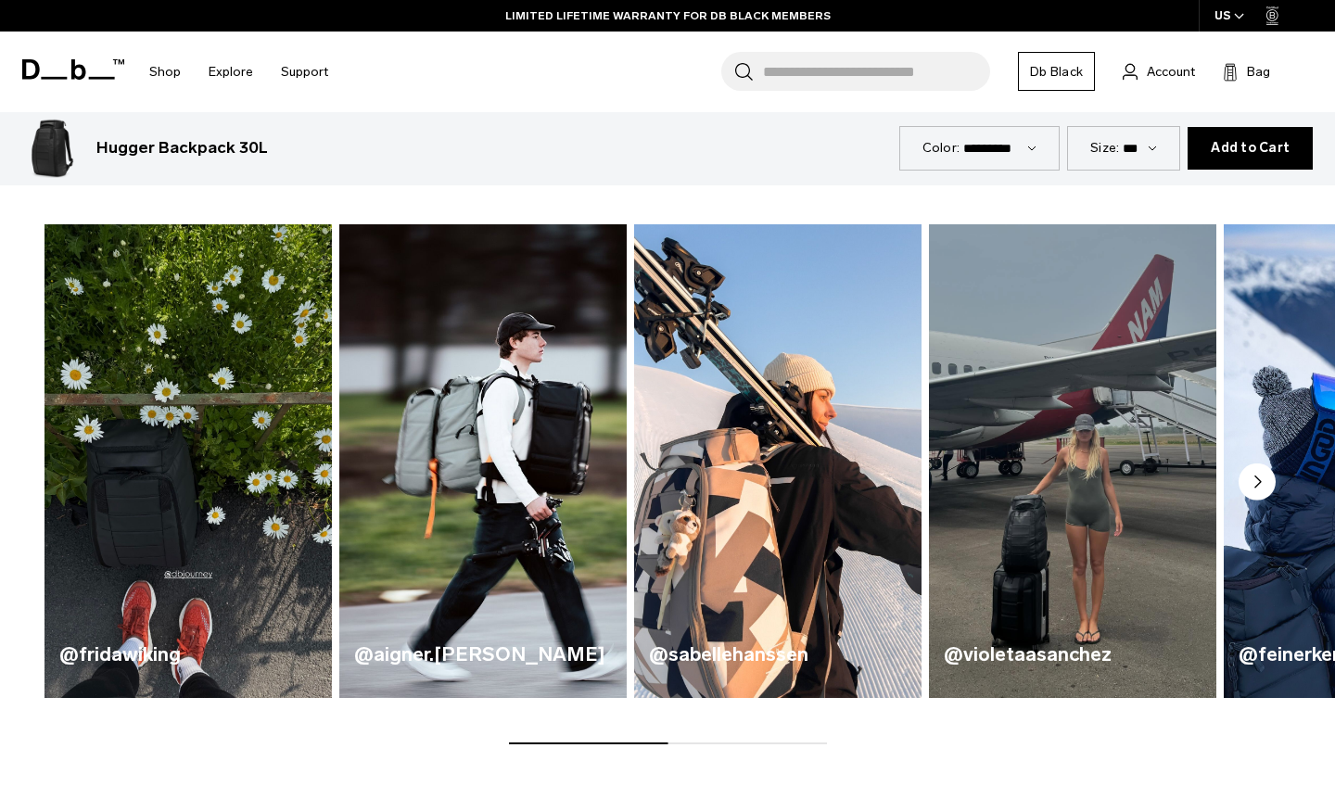
scroll to position [837, 0]
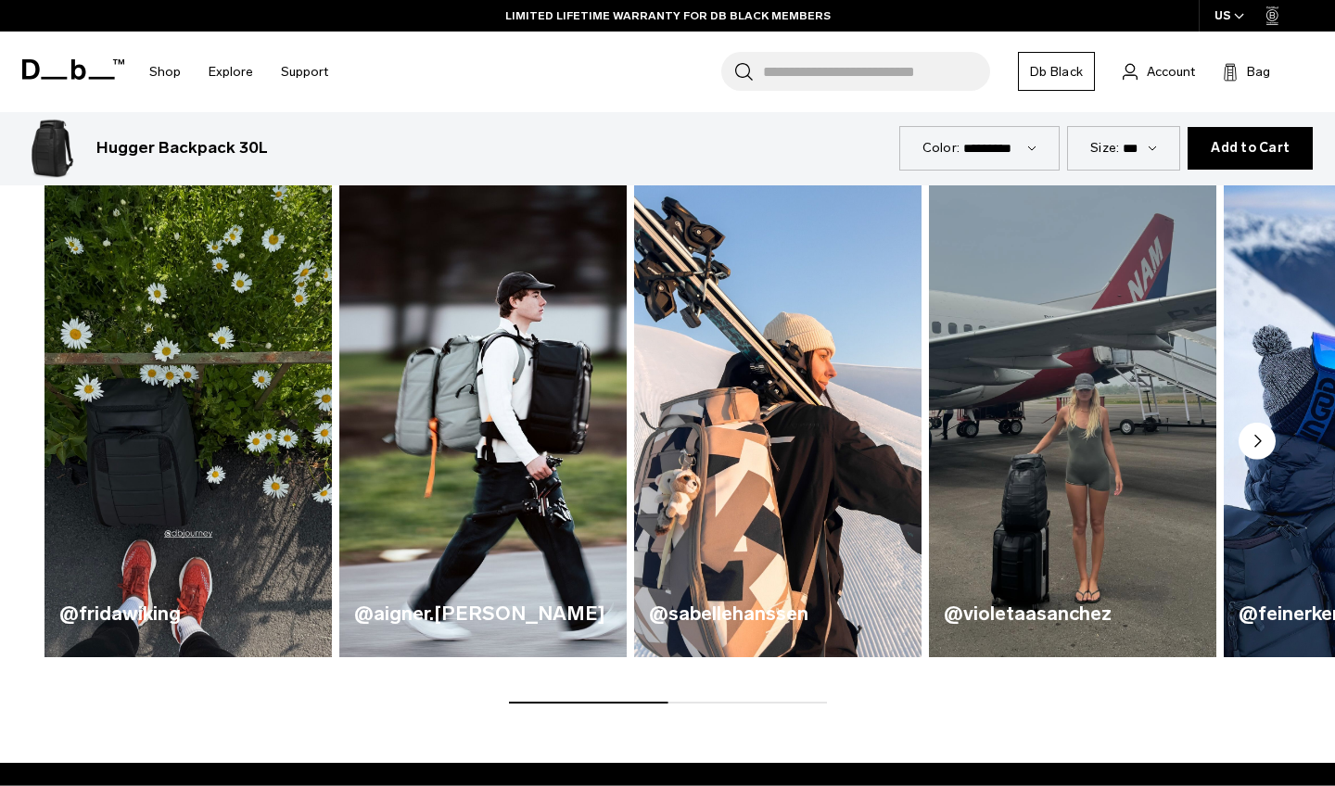
click at [1263, 443] on circle "Next slide" at bounding box center [1256, 441] width 37 height 37
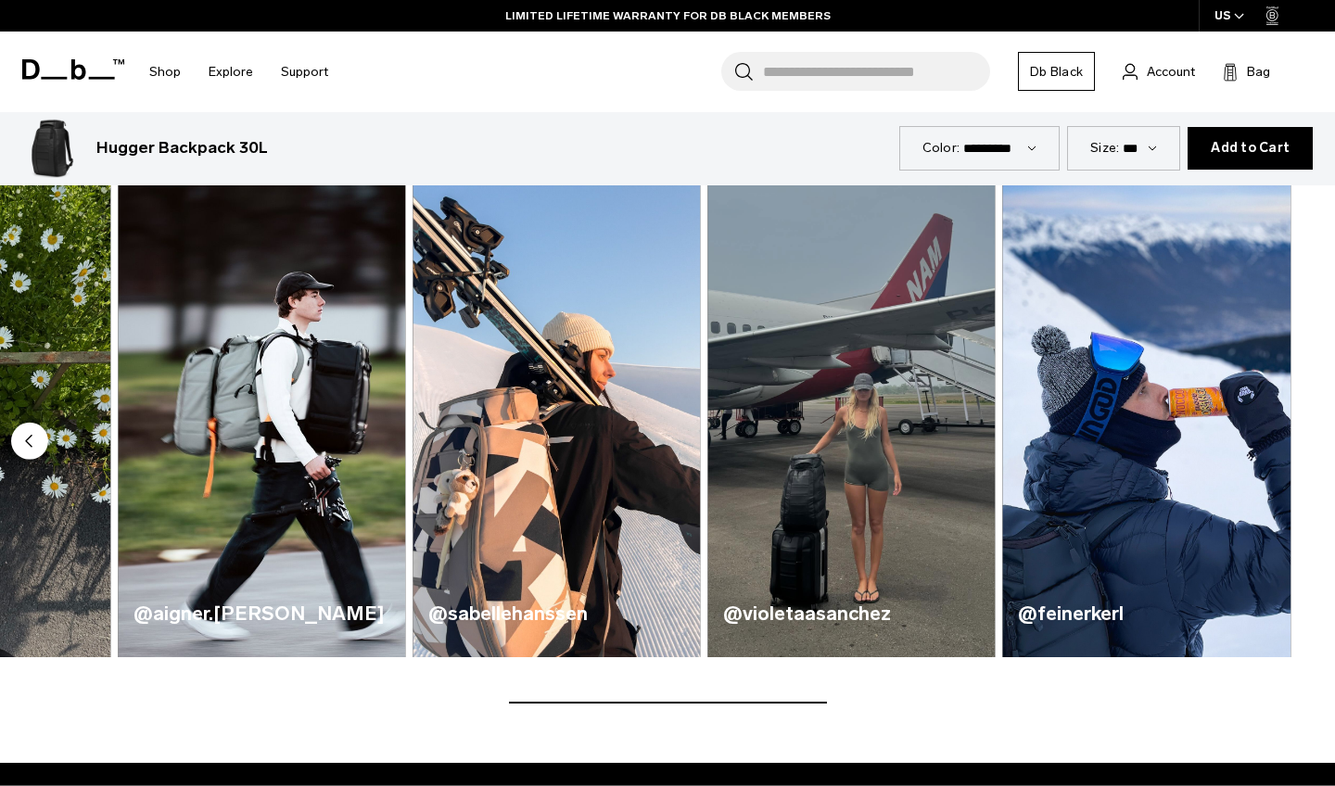
click at [1263, 443] on img "5 / 5" at bounding box center [1146, 421] width 287 height 475
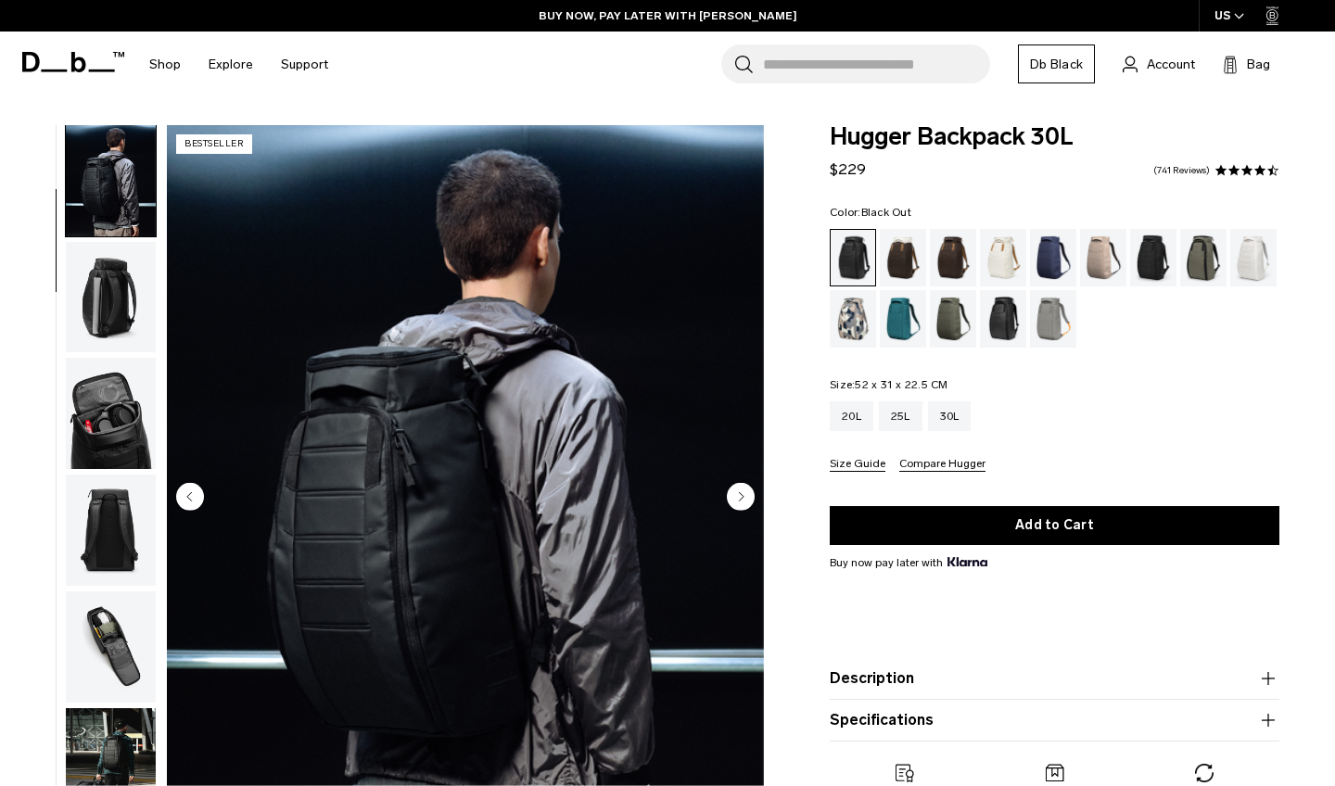
scroll to position [0, 0]
click at [890, 251] on div "Cappuccino" at bounding box center [903, 257] width 47 height 57
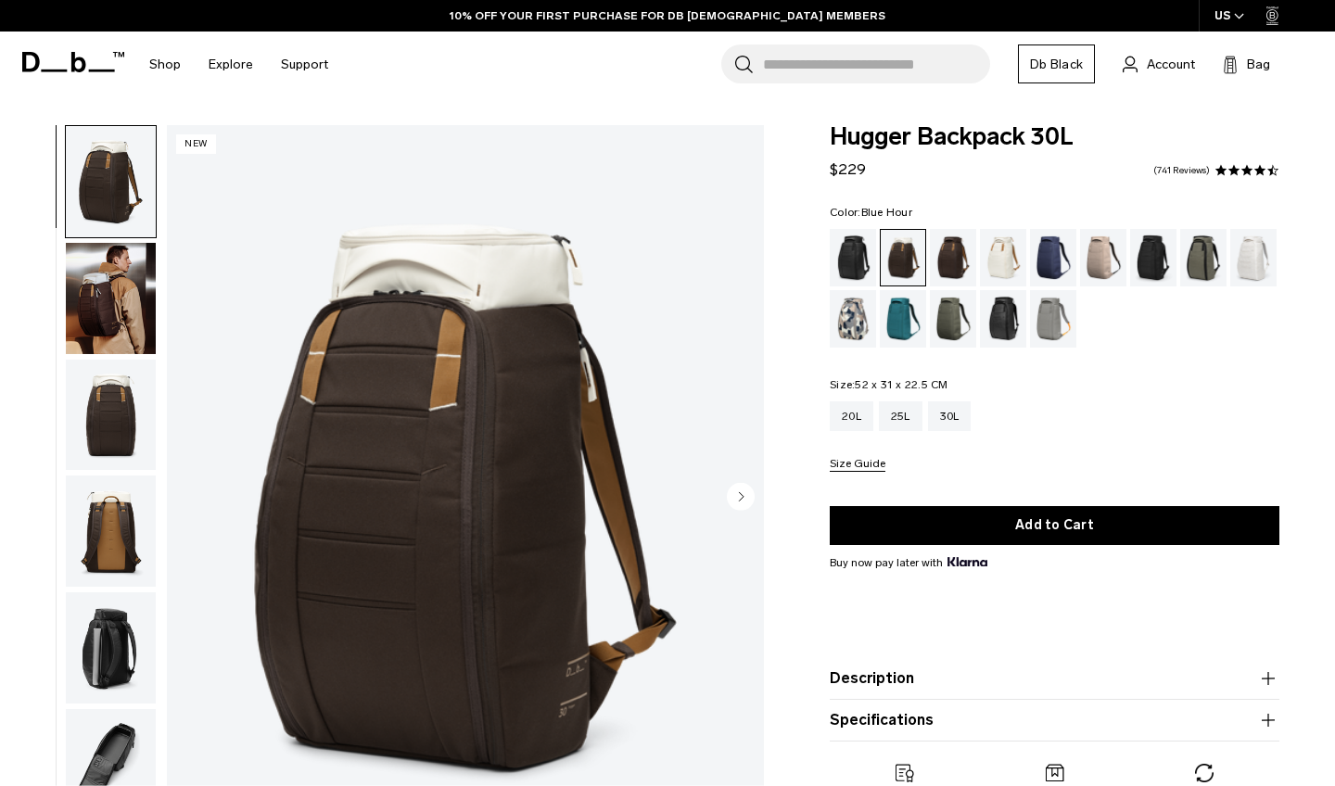
click at [1040, 266] on div "Blue Hour" at bounding box center [1053, 257] width 47 height 57
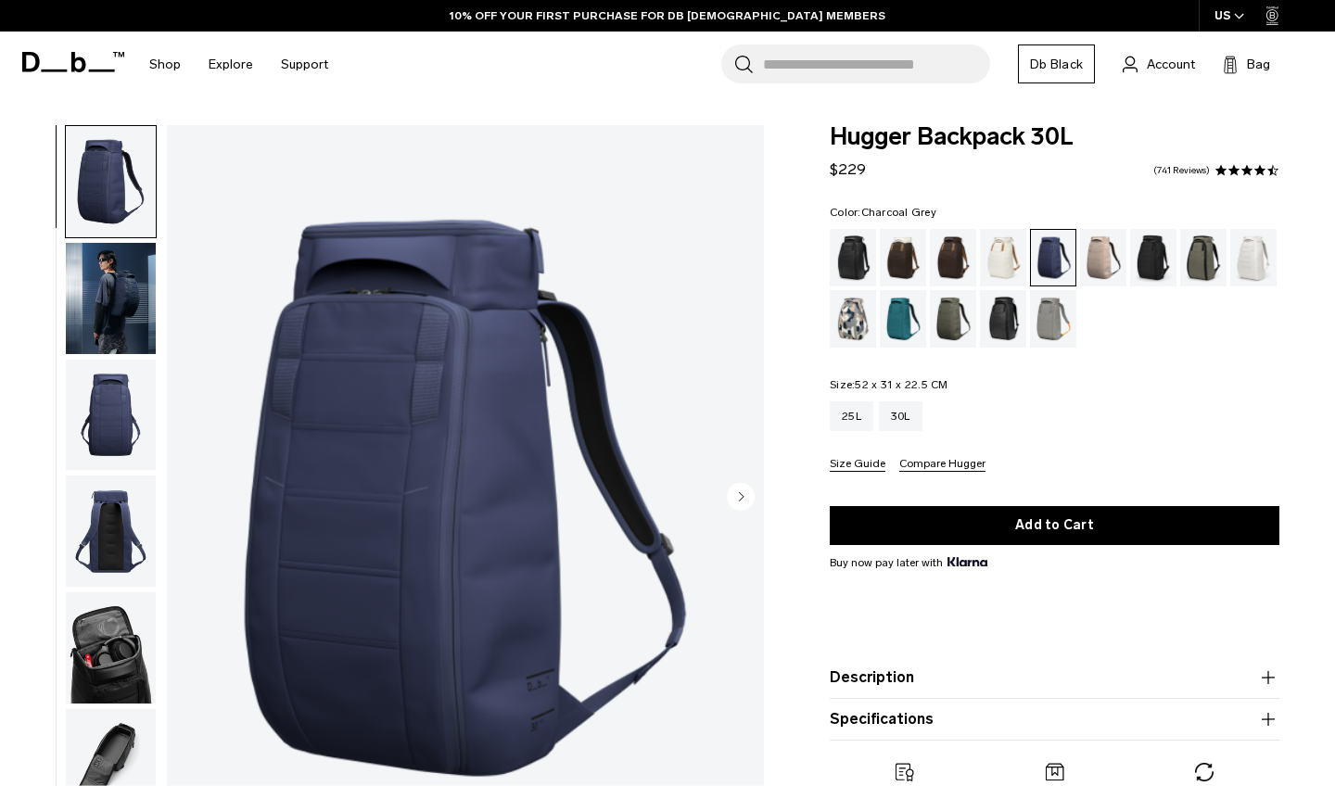
click at [1175, 255] on div "Charcoal Grey" at bounding box center [1153, 257] width 47 height 57
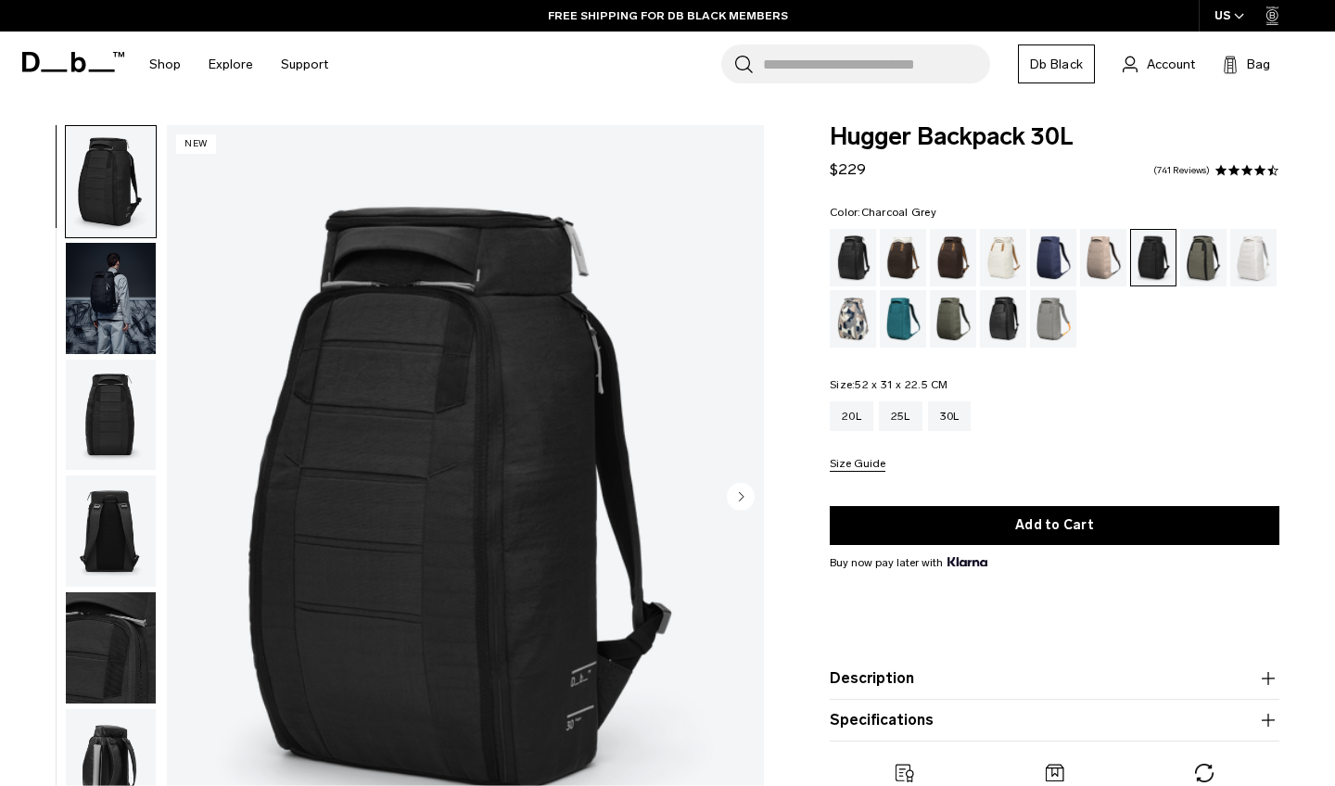
click at [85, 538] on img "button" at bounding box center [111, 530] width 90 height 111
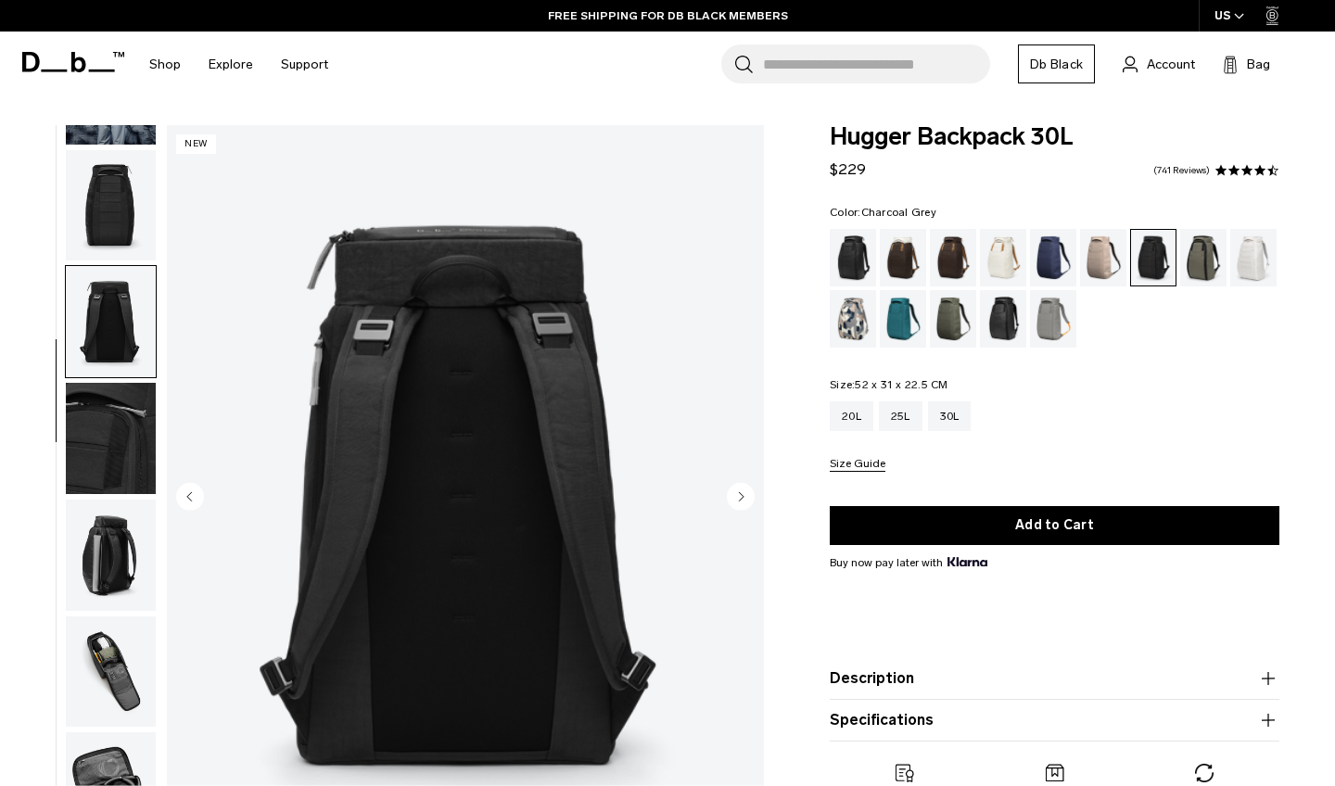
scroll to position [353, 0]
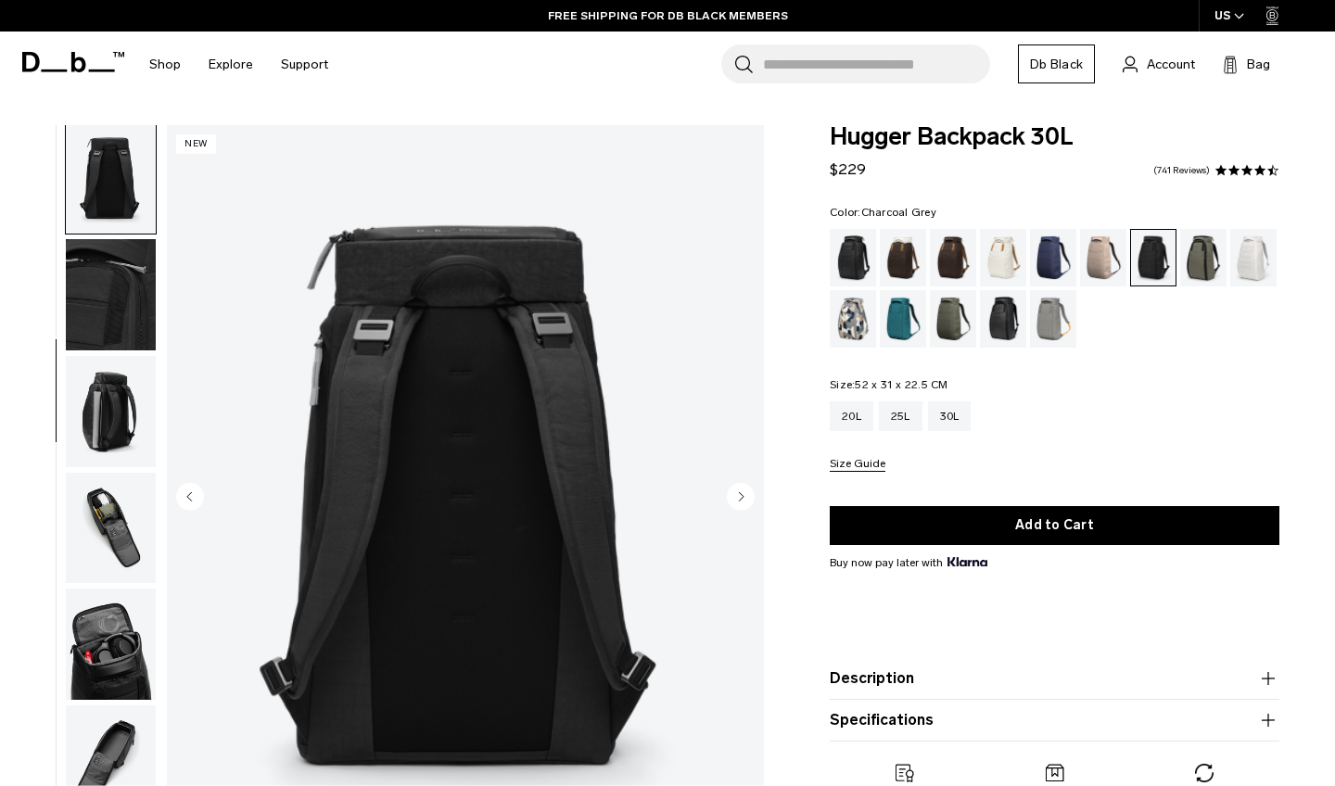
click at [116, 528] on img "button" at bounding box center [111, 528] width 90 height 111
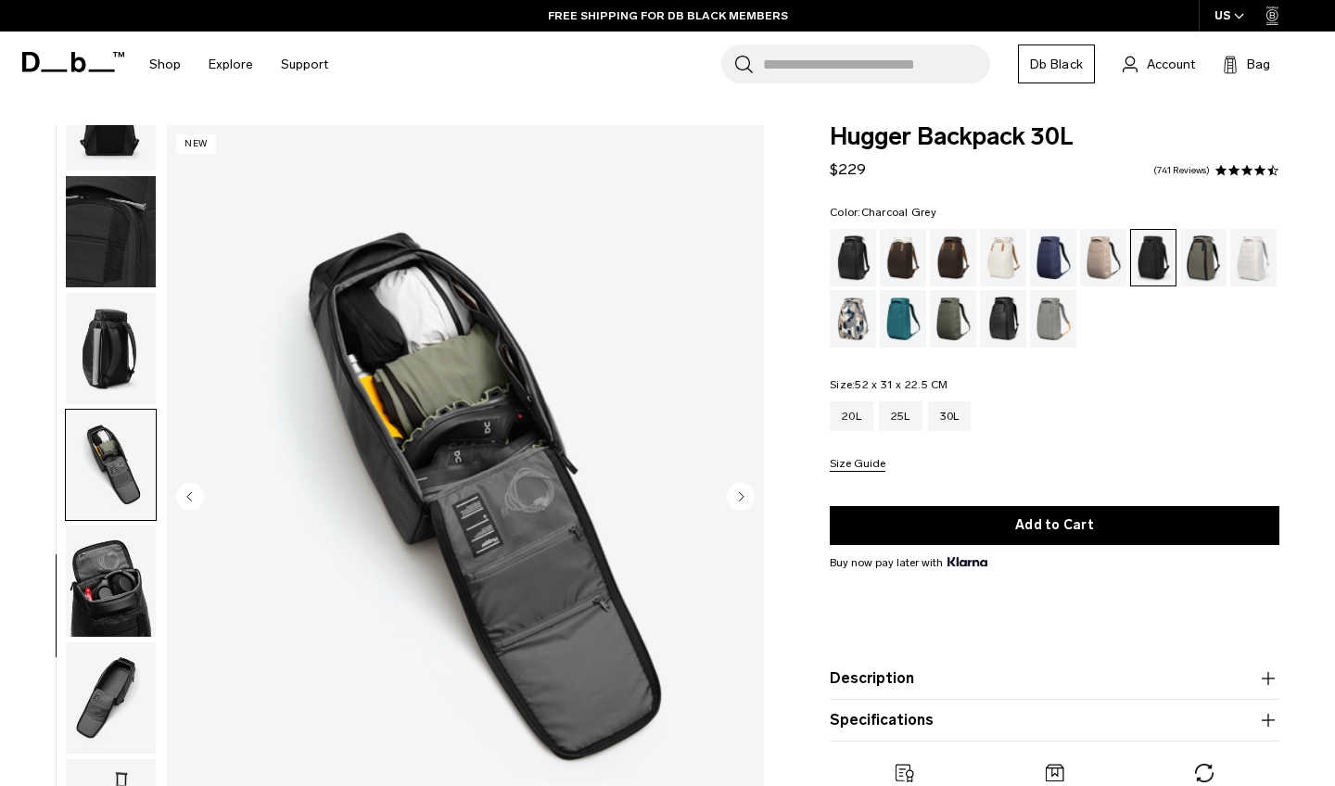
click at [108, 539] on img "button" at bounding box center [111, 581] width 90 height 111
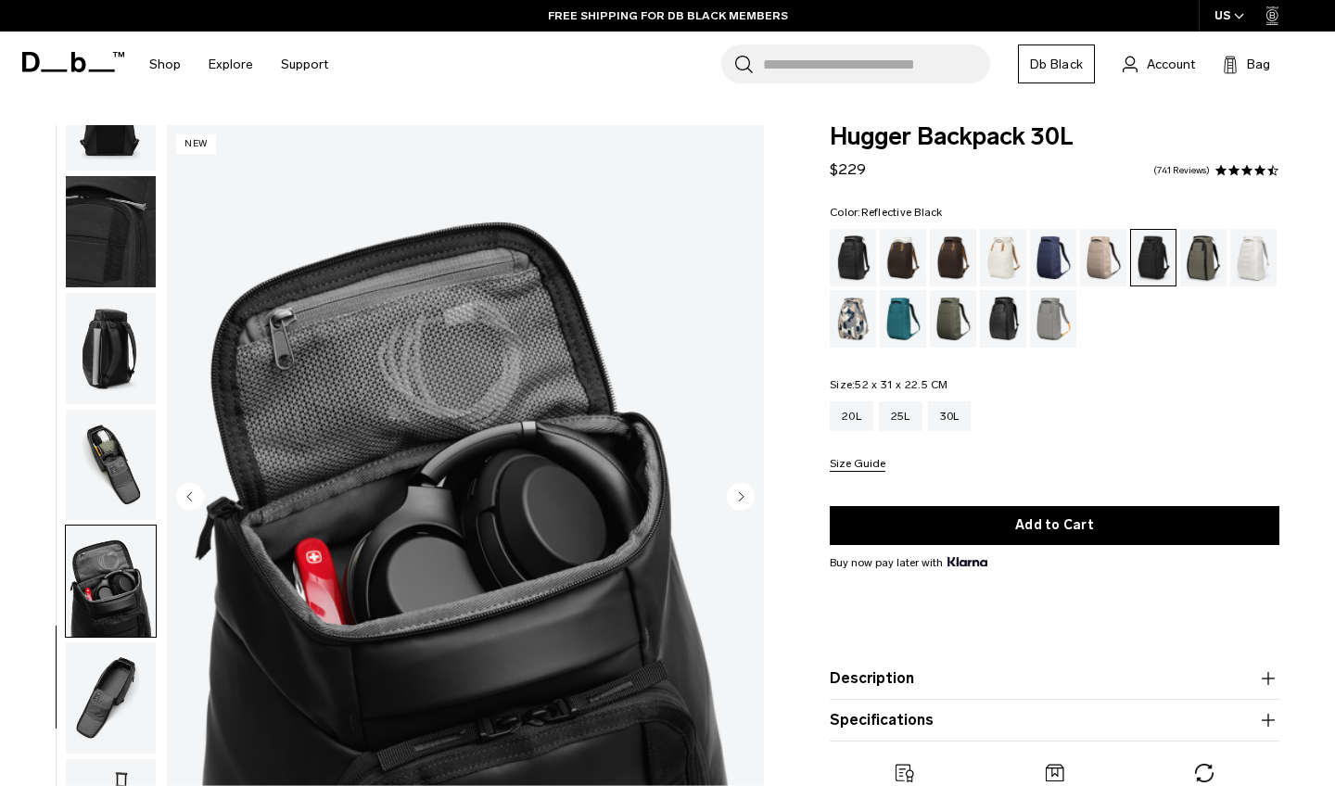
click at [1002, 315] on div "Reflective Black" at bounding box center [1003, 318] width 47 height 57
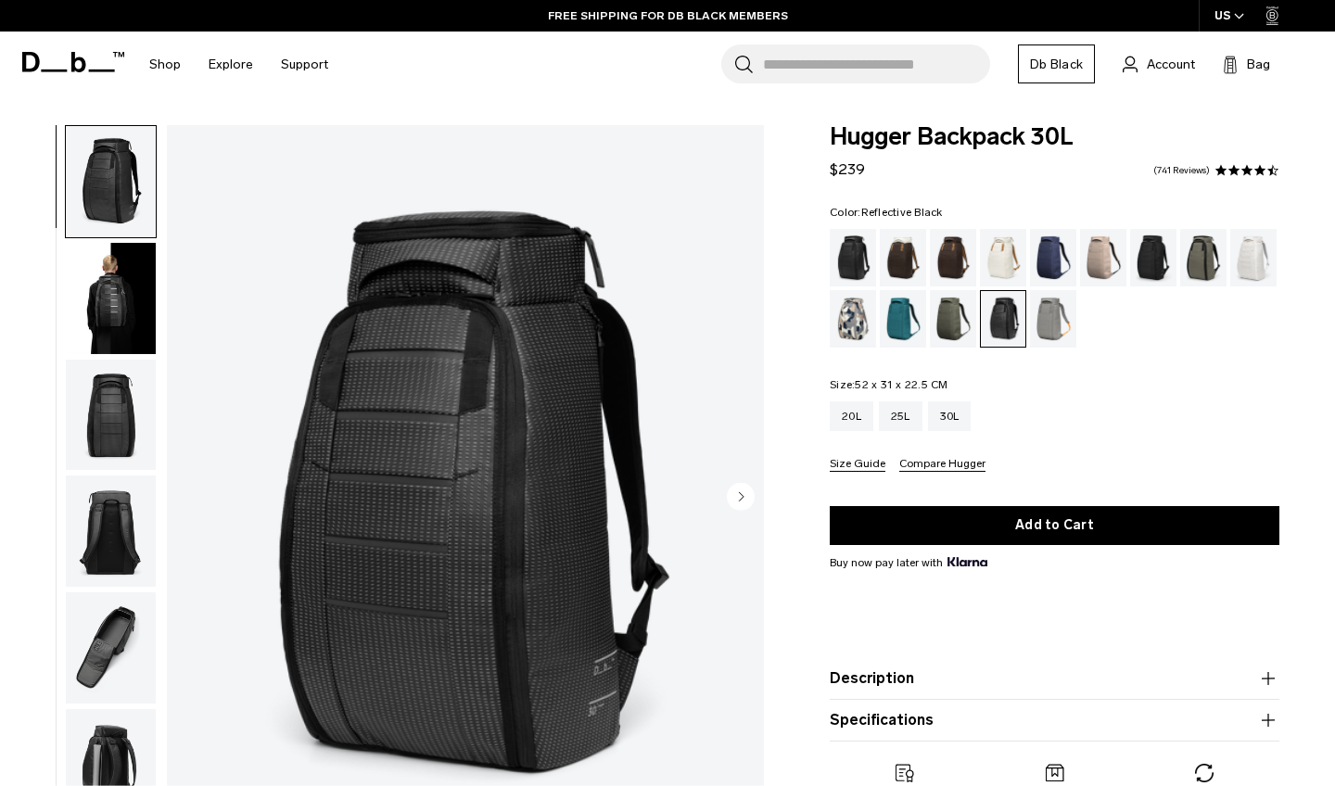
click at [109, 326] on img "button" at bounding box center [111, 298] width 90 height 111
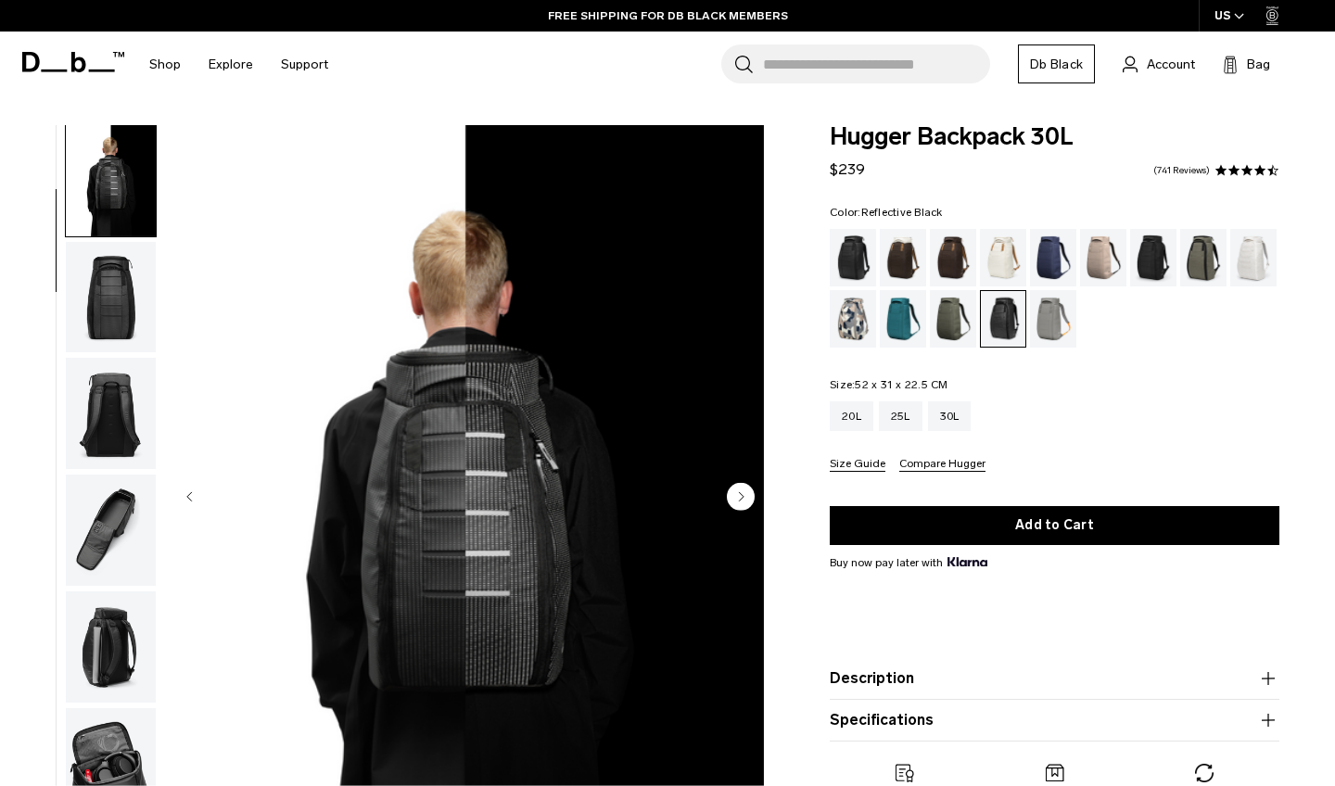
click at [109, 325] on img "button" at bounding box center [111, 297] width 90 height 111
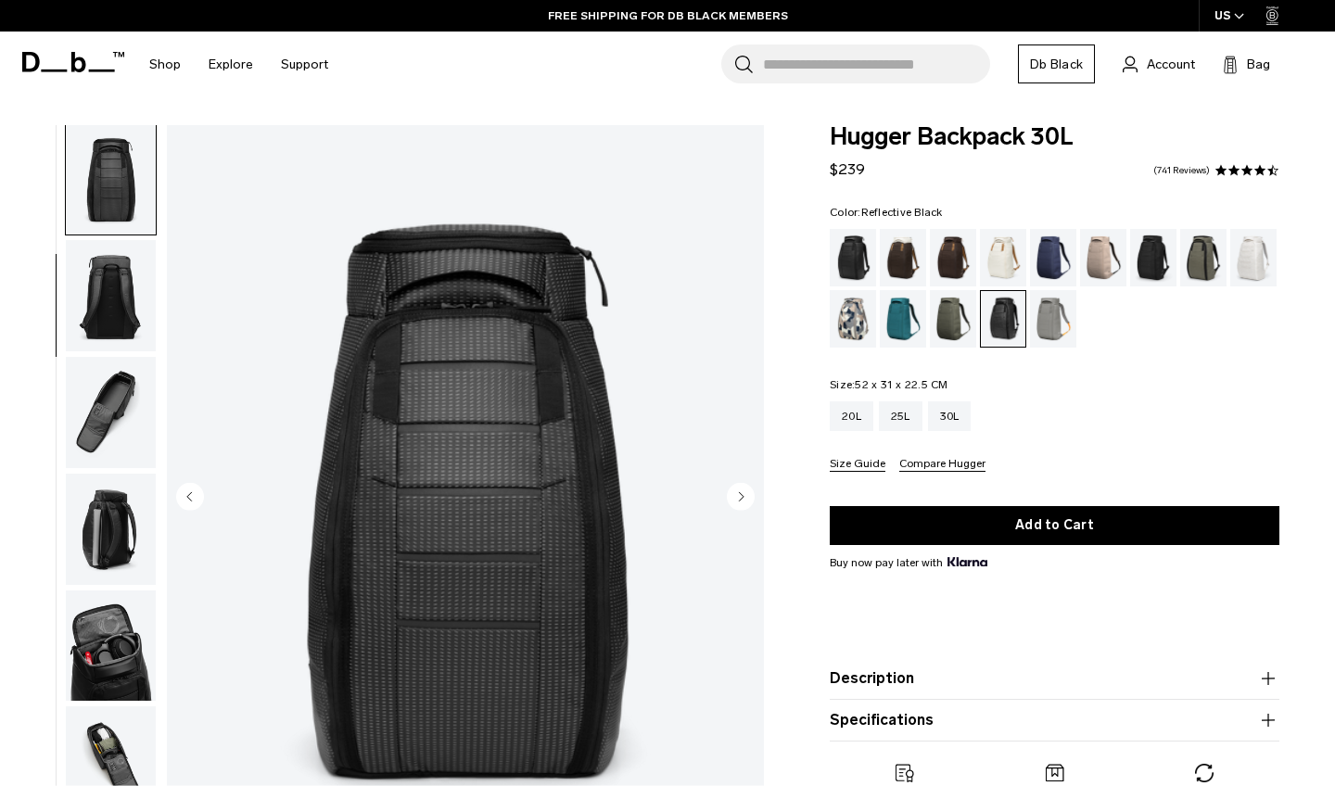
click at [108, 395] on img "button" at bounding box center [111, 412] width 90 height 111
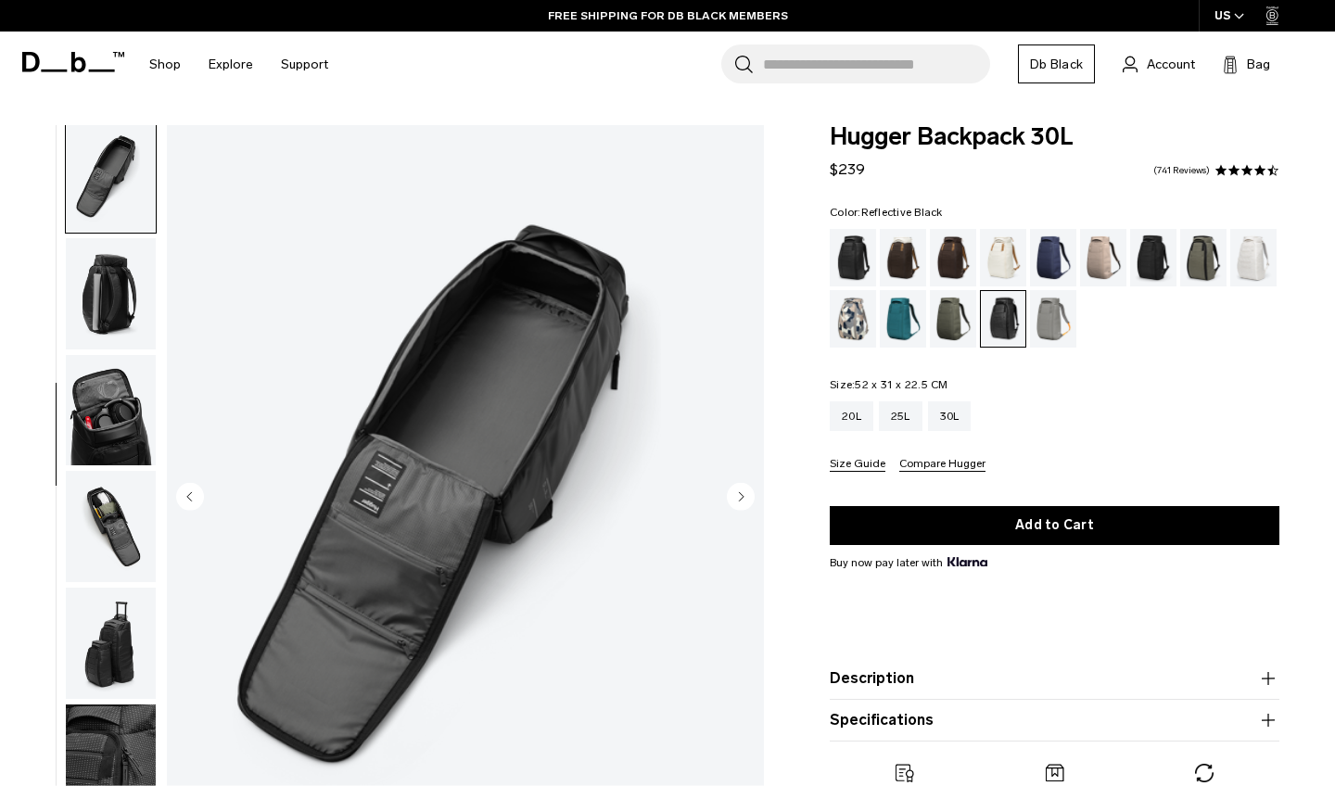
click at [108, 395] on img "button" at bounding box center [111, 410] width 90 height 111
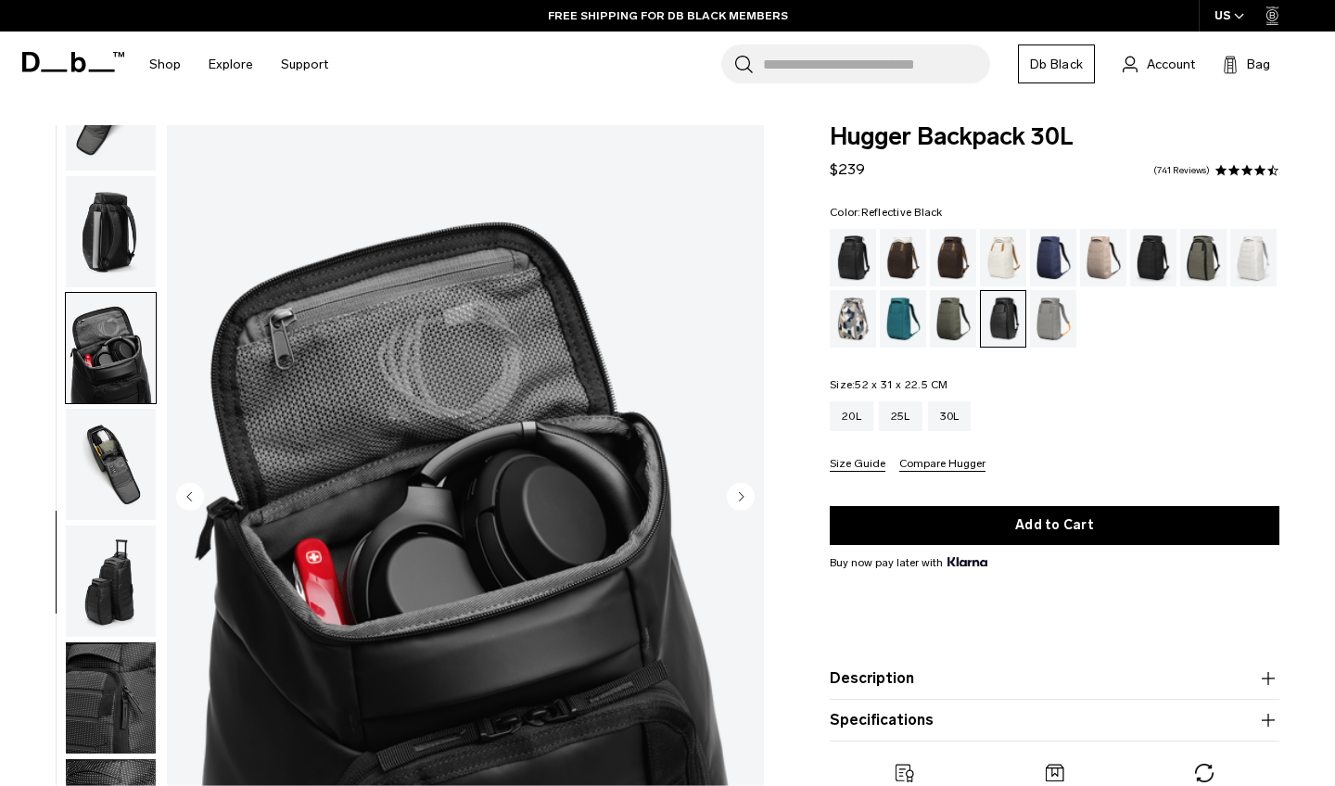
scroll to position [545, 0]
click at [108, 395] on img "button" at bounding box center [111, 348] width 90 height 111
click at [105, 437] on img "button" at bounding box center [111, 464] width 90 height 111
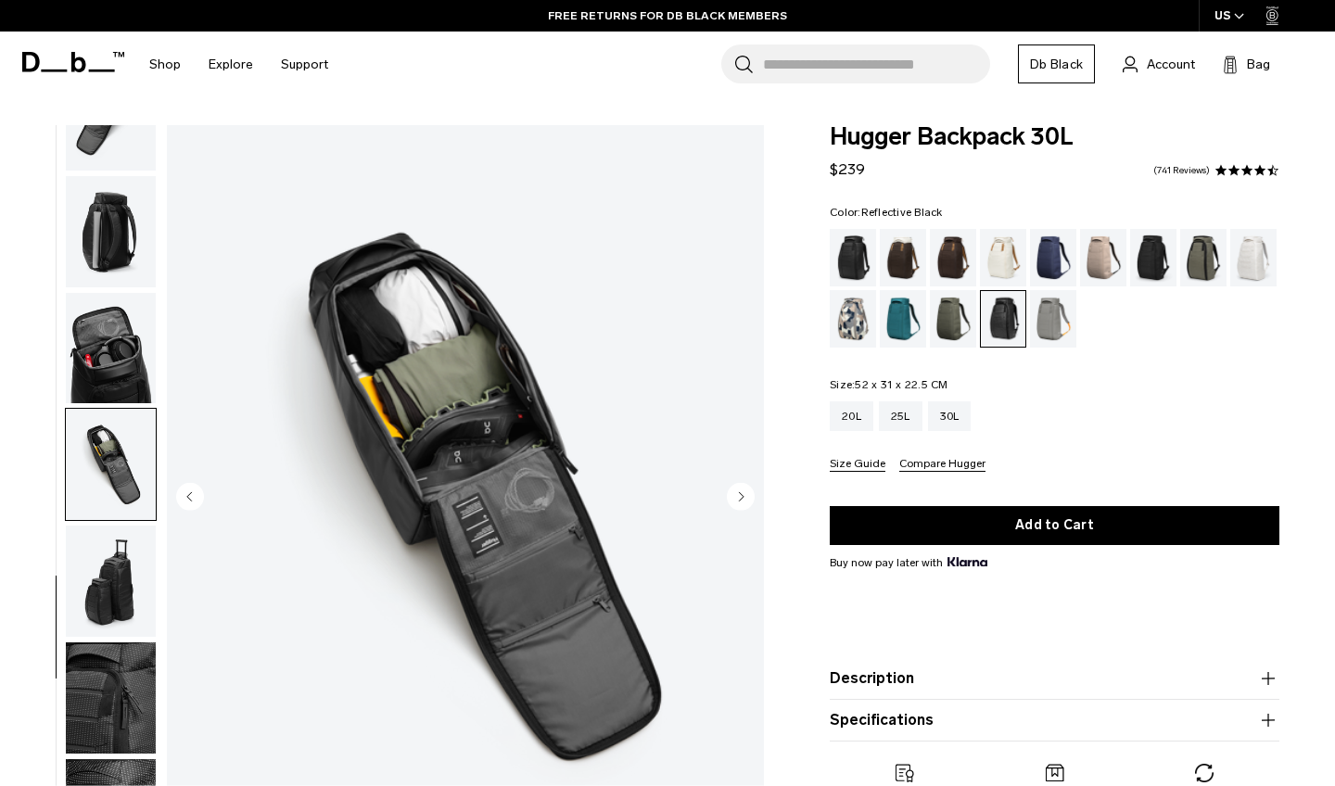
click at [92, 602] on img "button" at bounding box center [111, 581] width 90 height 111
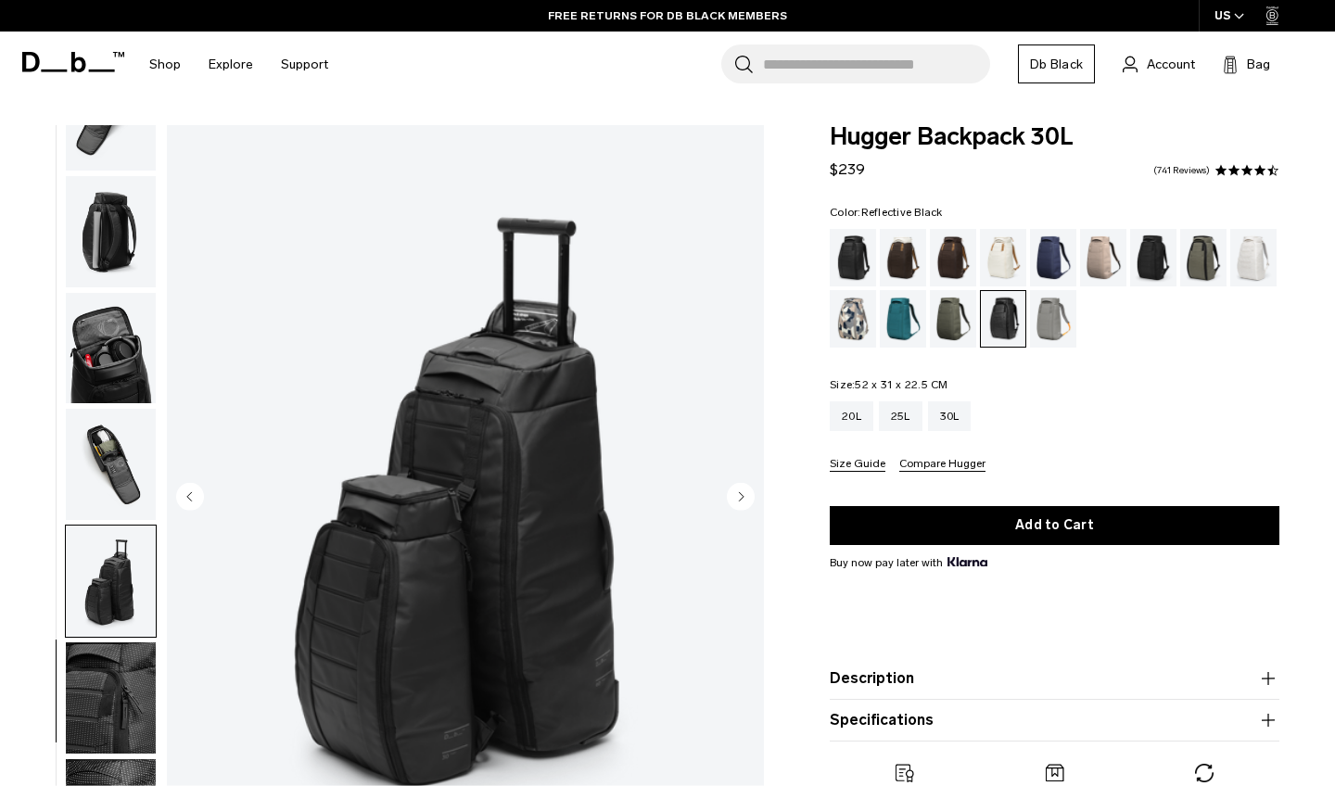
click at [94, 712] on img "button" at bounding box center [111, 697] width 90 height 111
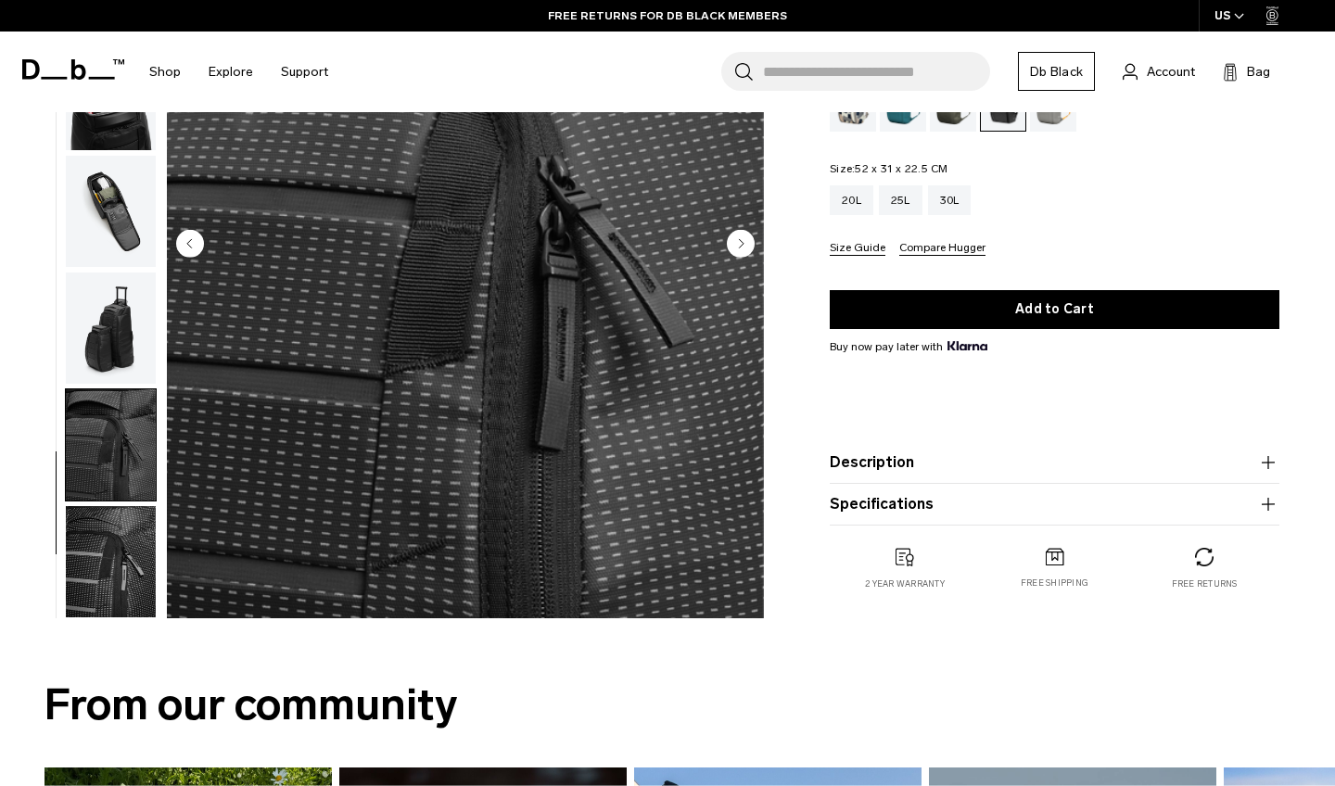
scroll to position [254, 0]
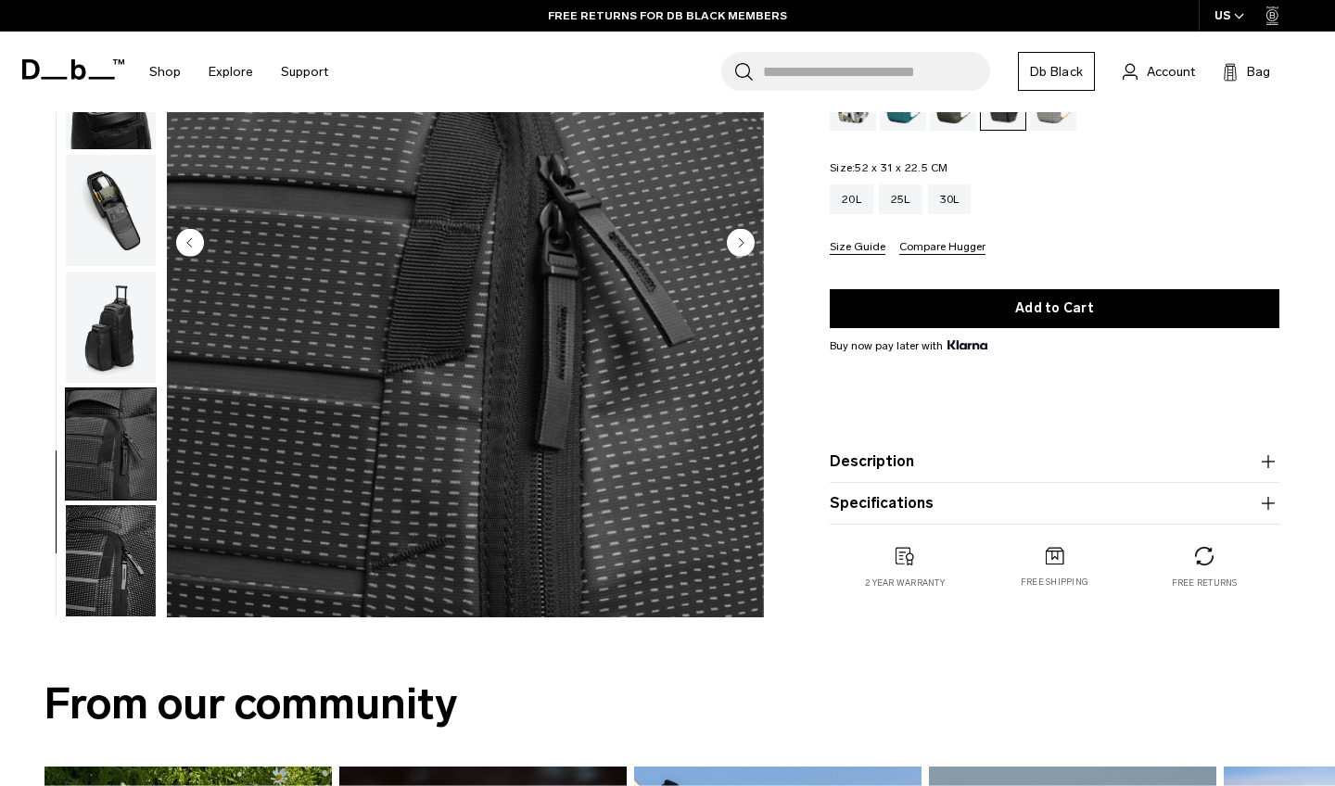
click at [94, 712] on h2 "From our community" at bounding box center [667, 704] width 1246 height 66
click at [122, 571] on img "button" at bounding box center [111, 560] width 90 height 111
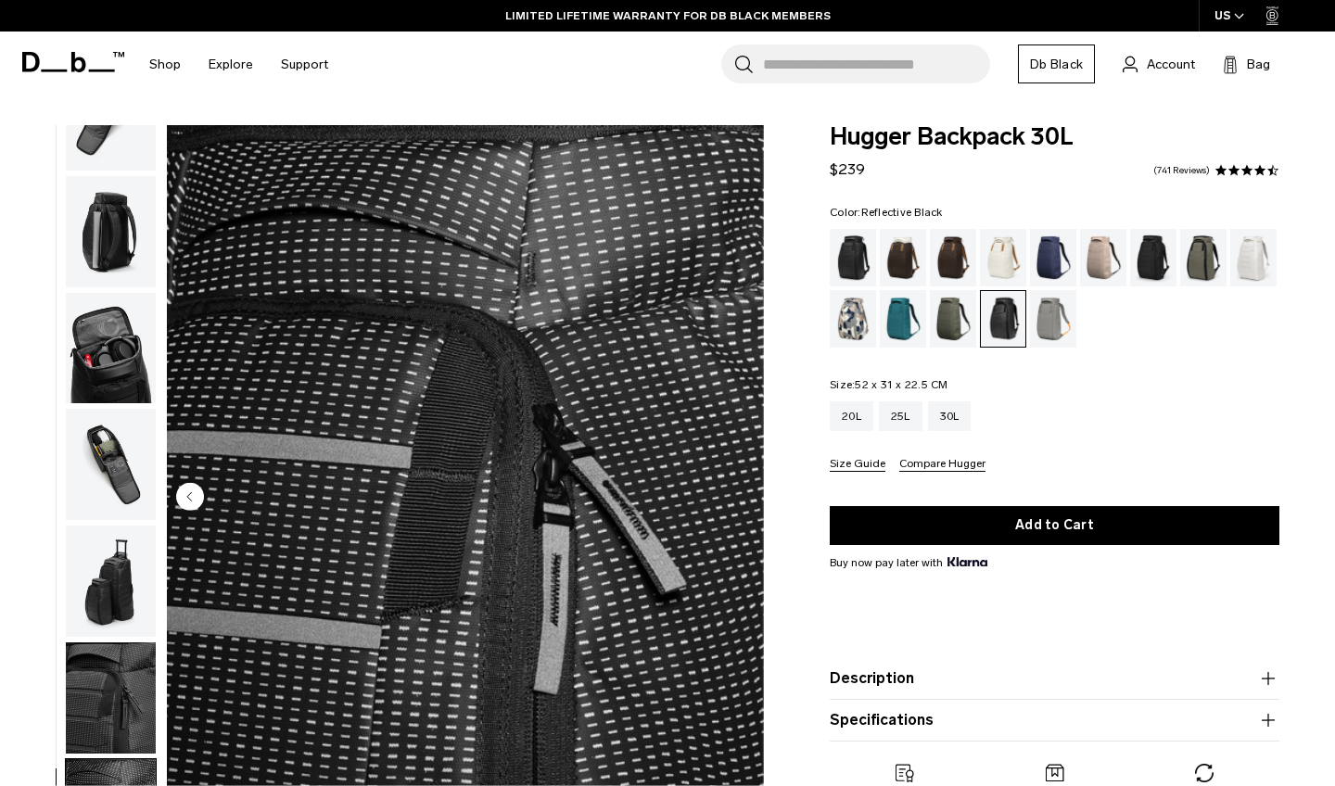
scroll to position [0, 0]
click at [853, 258] on div "Black Out" at bounding box center [853, 257] width 47 height 57
